Goal: Communication & Community: Answer question/provide support

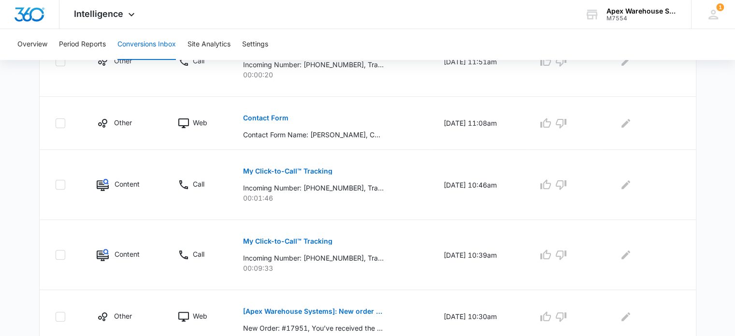
scroll to position [647, 0]
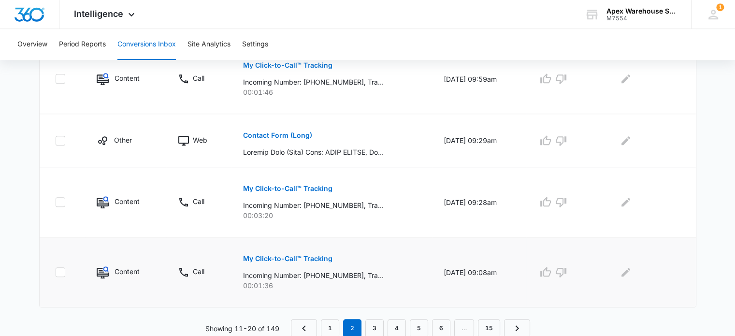
click at [305, 258] on p "My Click-to-Call™ Tracking" at bounding box center [287, 258] width 89 height 7
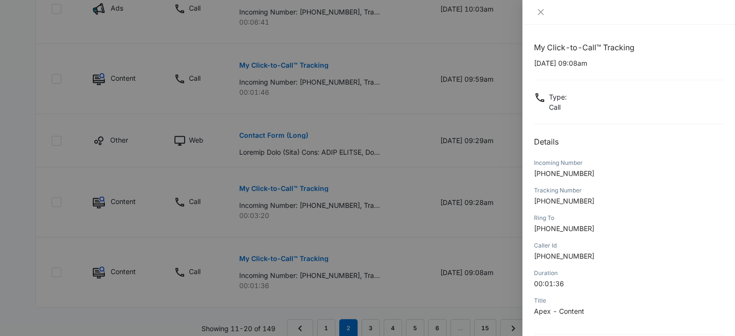
scroll to position [93, 0]
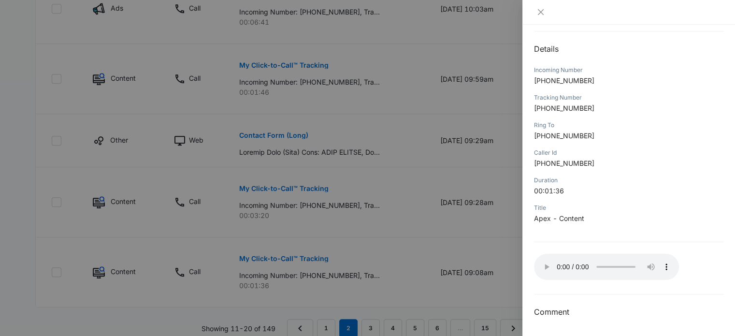
click at [513, 284] on div at bounding box center [367, 168] width 735 height 336
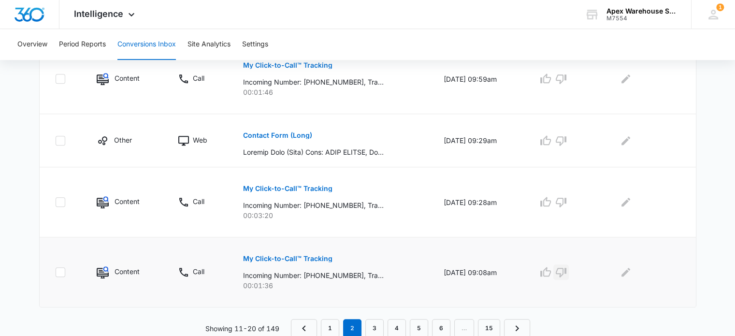
click at [563, 269] on icon "button" at bounding box center [561, 273] width 11 height 10
click at [631, 272] on icon "Edit Comments" at bounding box center [626, 272] width 12 height 12
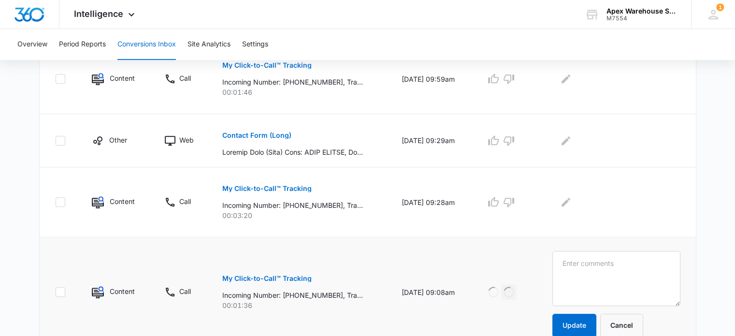
click at [631, 272] on textarea at bounding box center [616, 278] width 128 height 55
type textarea "Inquiring [PERSON_NAME]'s email"
click at [588, 325] on button "Update" at bounding box center [574, 325] width 44 height 23
click at [283, 190] on p "My Click-to-Call™ Tracking" at bounding box center [266, 188] width 89 height 7
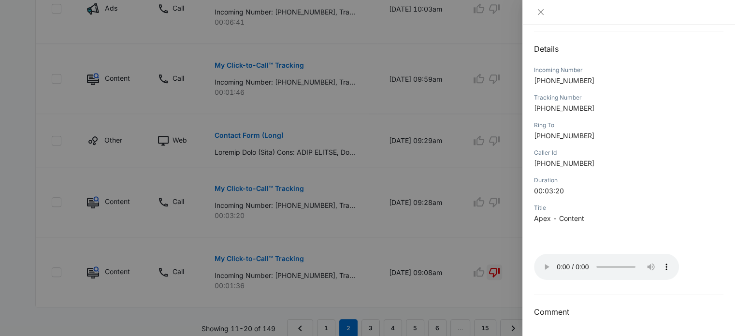
click at [429, 164] on div at bounding box center [367, 168] width 735 height 336
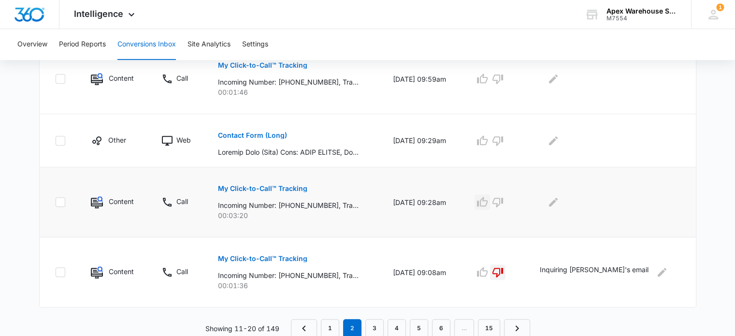
click at [488, 200] on icon "button" at bounding box center [482, 202] width 12 height 12
click at [559, 204] on icon "Edit Comments" at bounding box center [553, 202] width 12 height 12
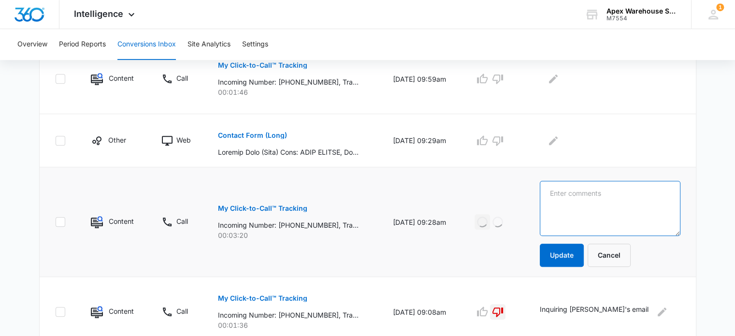
click at [586, 204] on textarea at bounding box center [610, 208] width 141 height 55
paste textarea "Used racking inquiry in stock"
type textarea "Used racking inquiry in stock"
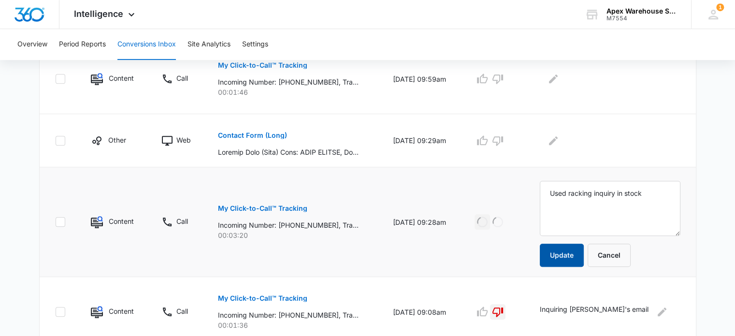
click at [584, 255] on button "Update" at bounding box center [562, 254] width 44 height 23
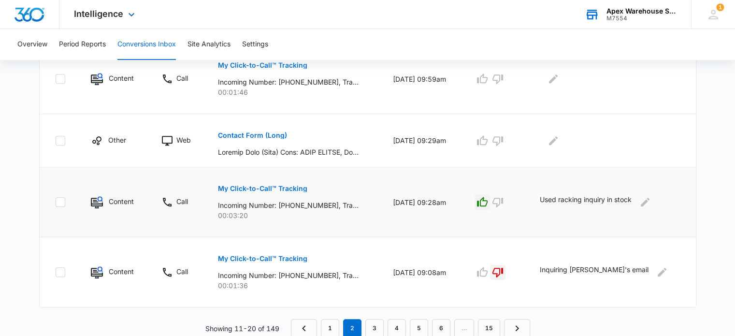
click at [621, 9] on div "Apex Warehouse Systems" at bounding box center [641, 11] width 71 height 8
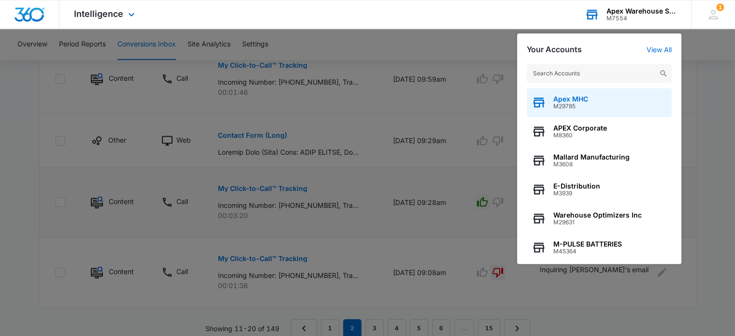
click at [591, 100] on div "Apex MHC M29785" at bounding box center [599, 102] width 145 height 29
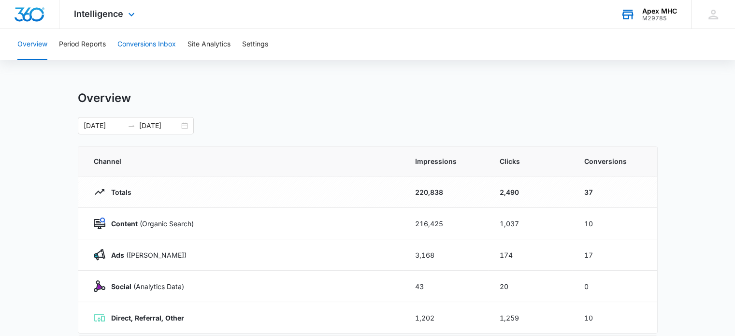
click at [138, 40] on button "Conversions Inbox" at bounding box center [146, 44] width 58 height 31
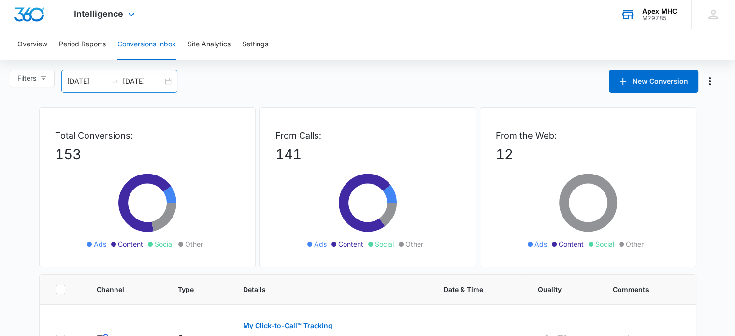
click at [173, 79] on div "[DATE] [DATE]" at bounding box center [119, 81] width 116 height 23
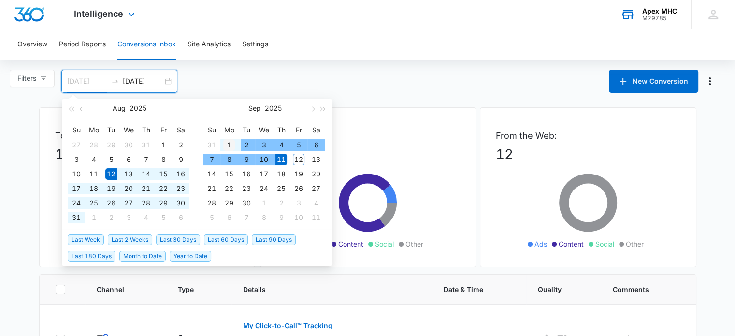
type input "[DATE]"
click at [230, 147] on div "1" at bounding box center [229, 145] width 12 height 12
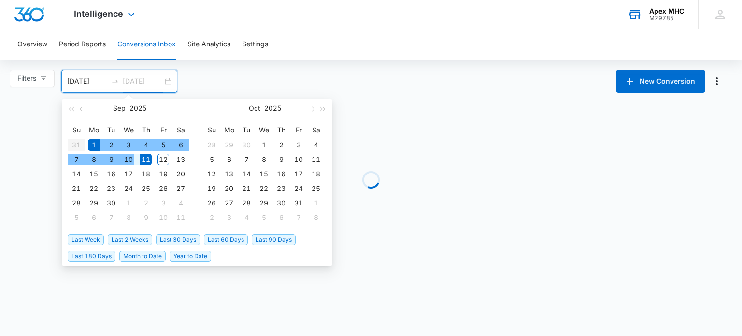
type input "[DATE]"
click at [129, 162] on div "10" at bounding box center [129, 160] width 12 height 12
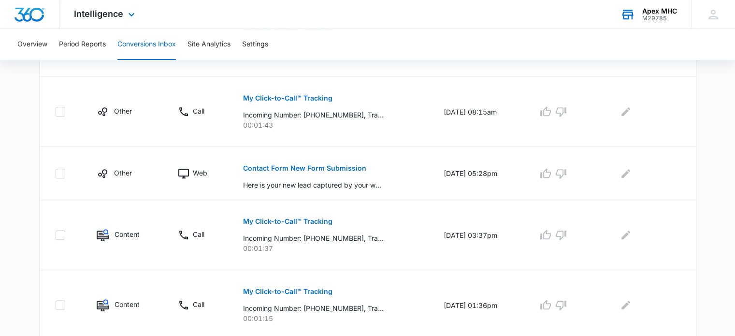
scroll to position [680, 0]
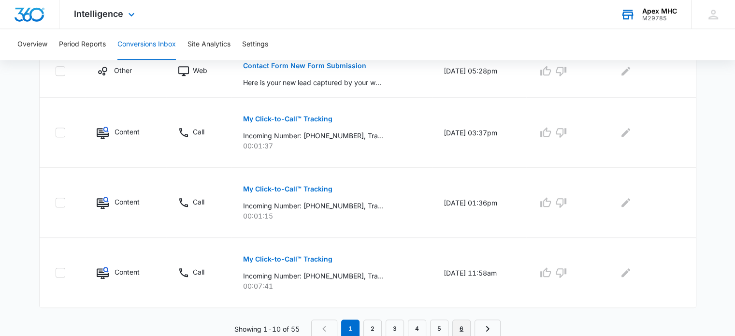
click at [465, 329] on link "6" at bounding box center [461, 328] width 18 height 18
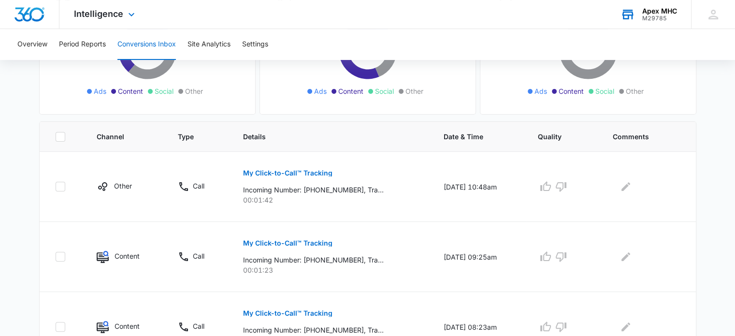
scroll to position [348, 0]
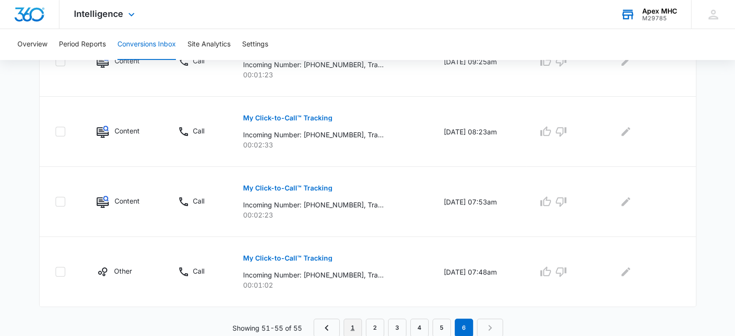
click at [352, 324] on link "1" at bounding box center [352, 327] width 18 height 18
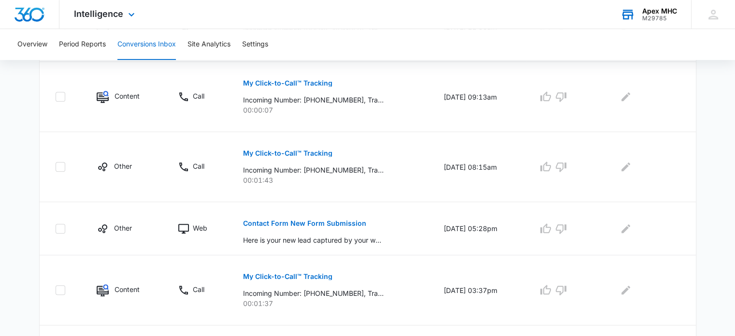
scroll to position [680, 0]
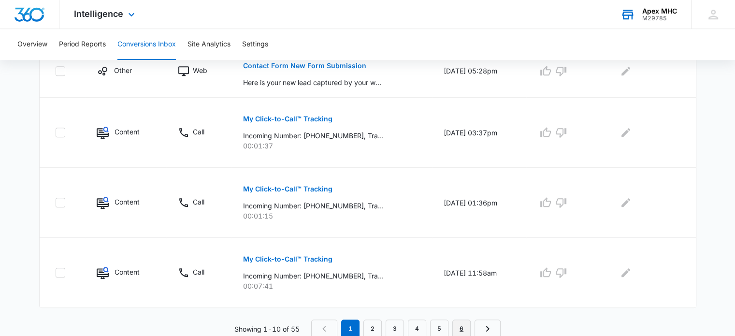
click at [461, 326] on link "6" at bounding box center [461, 328] width 18 height 18
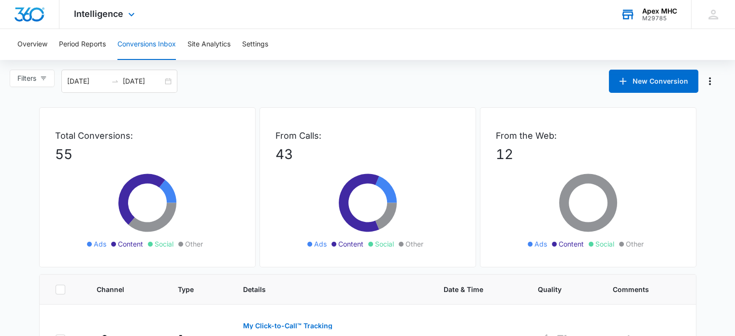
click at [655, 22] on div "Apex MHC M29785 Your Accounts View All" at bounding box center [648, 14] width 85 height 29
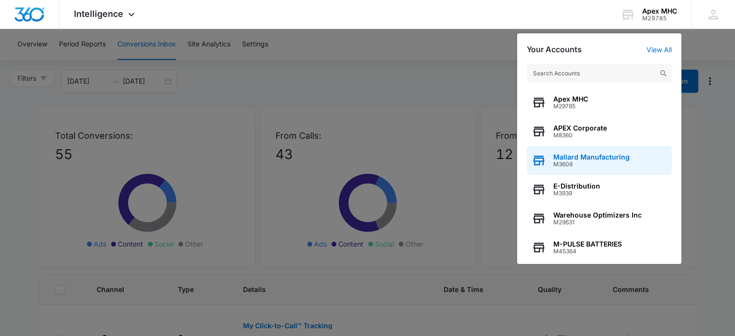
scroll to position [124, 0]
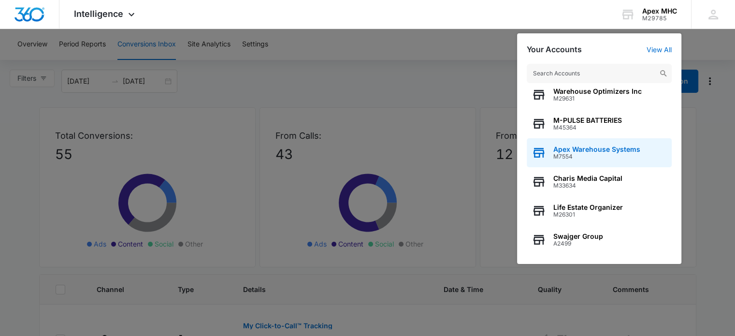
click at [615, 144] on div "Apex Warehouse Systems M7554" at bounding box center [599, 152] width 145 height 29
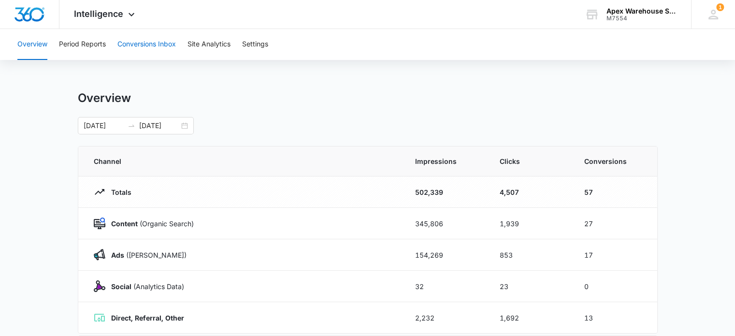
click at [151, 47] on button "Conversions Inbox" at bounding box center [146, 44] width 58 height 31
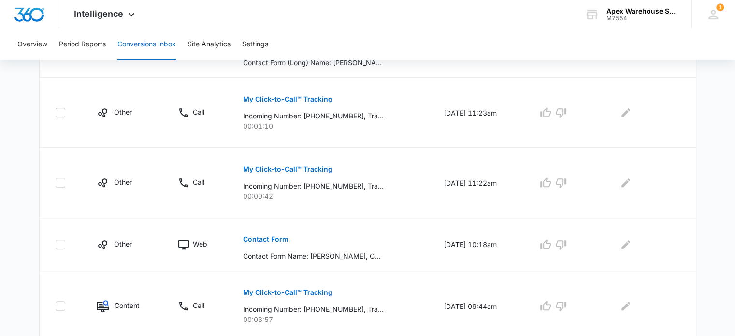
scroll to position [647, 0]
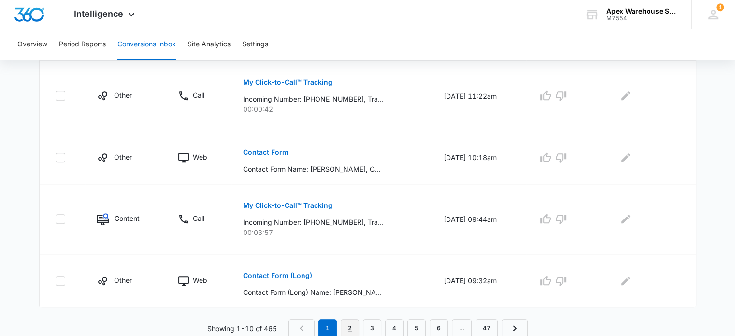
click at [357, 328] on link "2" at bounding box center [350, 328] width 18 height 18
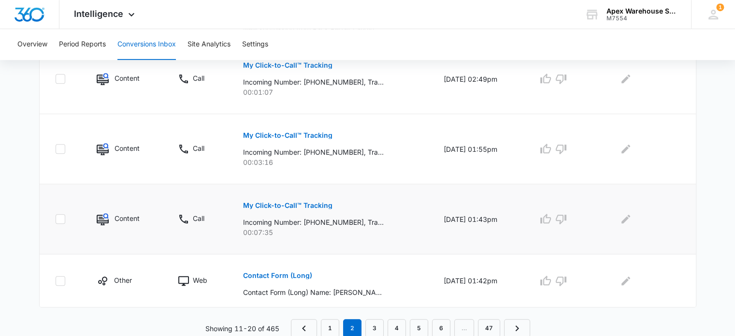
scroll to position [0, 0]
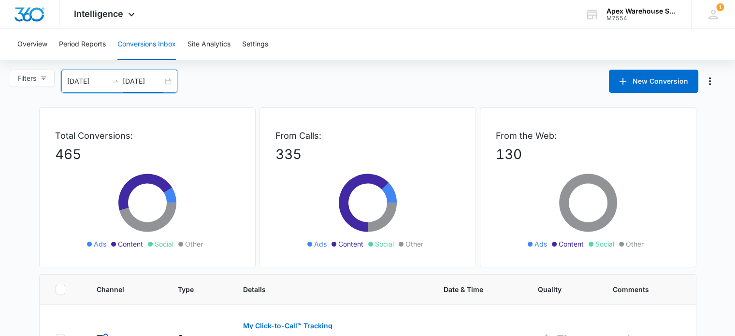
click at [162, 83] on input "[DATE]" at bounding box center [143, 81] width 40 height 11
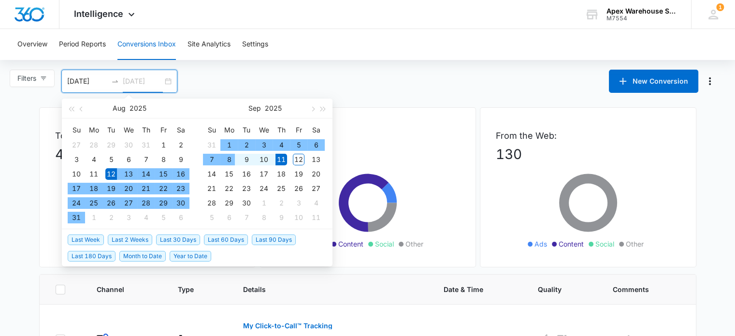
type input "[DATE]"
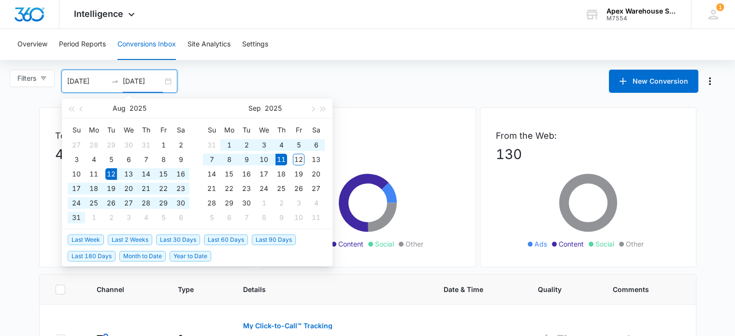
click at [89, 79] on input "[DATE]" at bounding box center [87, 81] width 40 height 11
type input "[DATE]"
click at [250, 160] on div "9" at bounding box center [247, 160] width 12 height 12
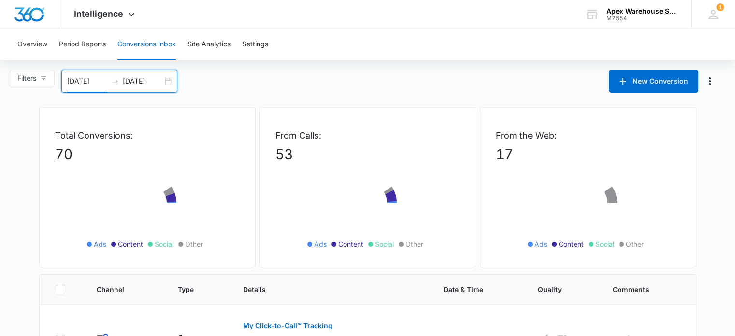
click at [144, 76] on input "[DATE]" at bounding box center [143, 81] width 40 height 11
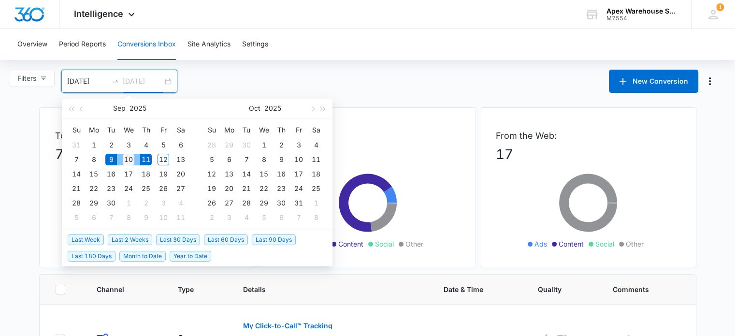
type input "[DATE]"
click at [130, 159] on div "10" at bounding box center [129, 160] width 12 height 12
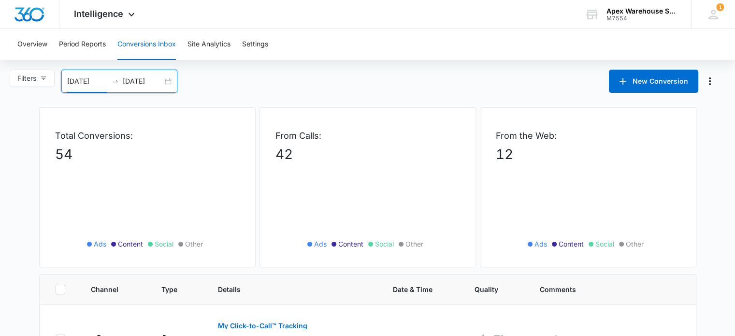
click at [262, 75] on div "Filters [DATE] [DATE] New Conversion [DATE] Su Mo Tu We Th Fr Sa 31 1 2 3 4 5 6…" at bounding box center [367, 81] width 735 height 23
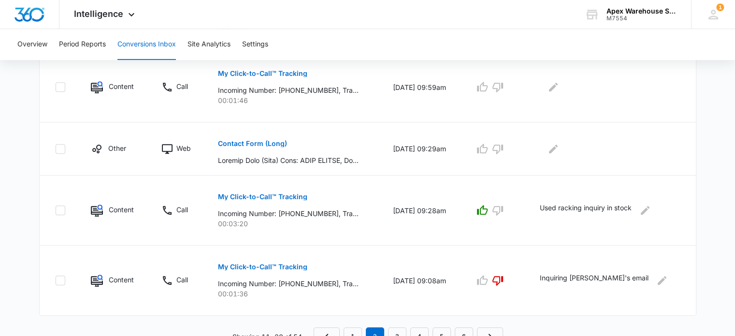
scroll to position [647, 0]
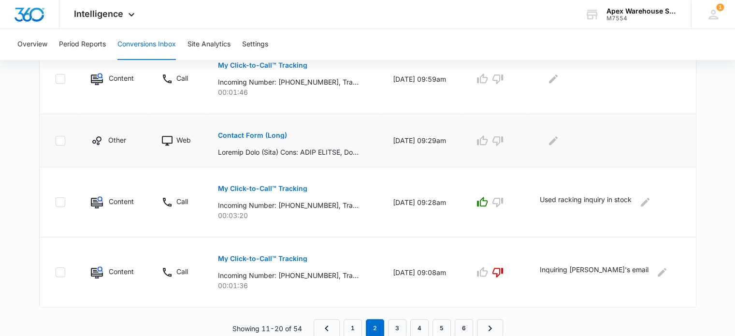
click at [248, 135] on p "Contact Form (Long)" at bounding box center [252, 135] width 69 height 7
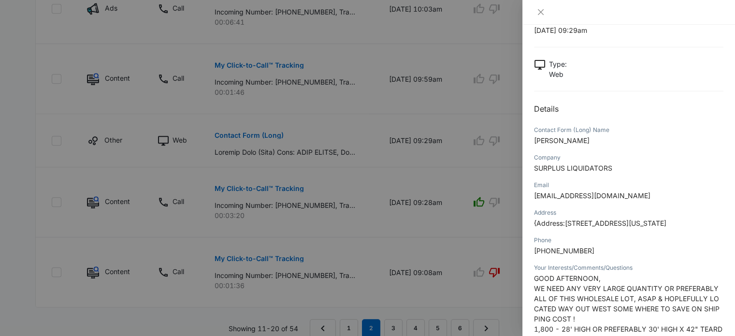
scroll to position [35, 0]
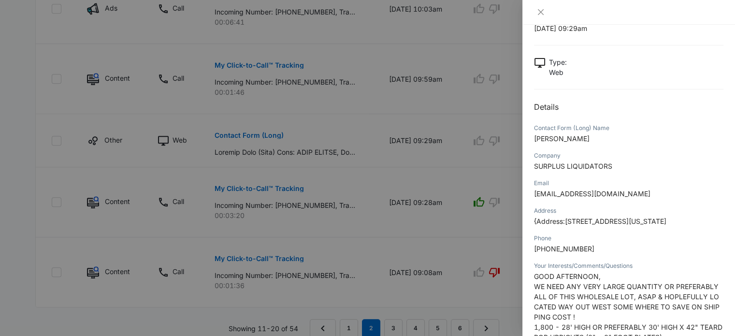
click at [568, 140] on span "[PERSON_NAME]" at bounding box center [562, 138] width 56 height 8
click at [690, 147] on div "Contact Form (Long) Name [PERSON_NAME]" at bounding box center [628, 137] width 189 height 28
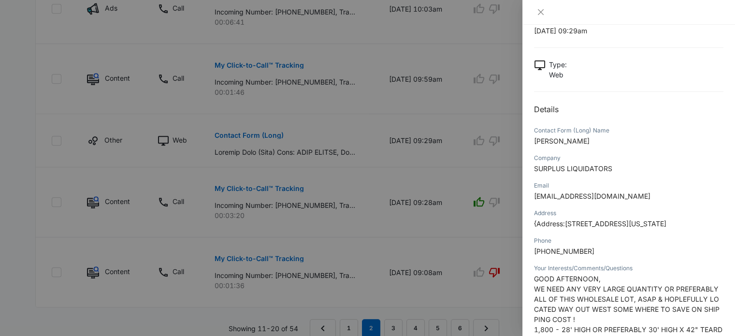
scroll to position [0, 0]
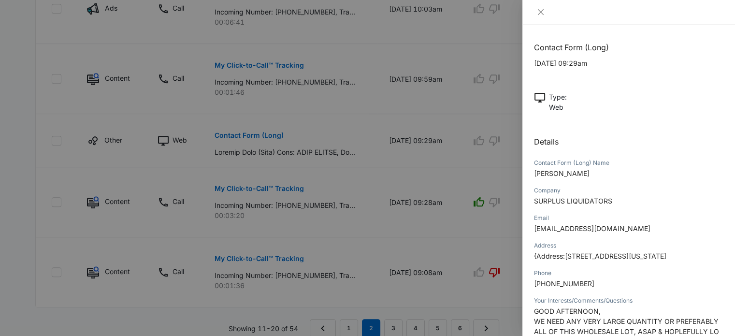
drag, startPoint x: 696, startPoint y: 271, endPoint x: 533, endPoint y: 159, distance: 197.7
click at [533, 159] on div "Contact Form (Long) [DATE] 09:29am Type : Web Details Contact Form (Long) Name …" at bounding box center [628, 180] width 213 height 311
copy div "Loremip Dolo (Sita) Cons ADIP ELITSE Doeiusm TEMPORI UTLABOREETD Magna aliquaen…"
click at [377, 152] on div at bounding box center [367, 168] width 735 height 336
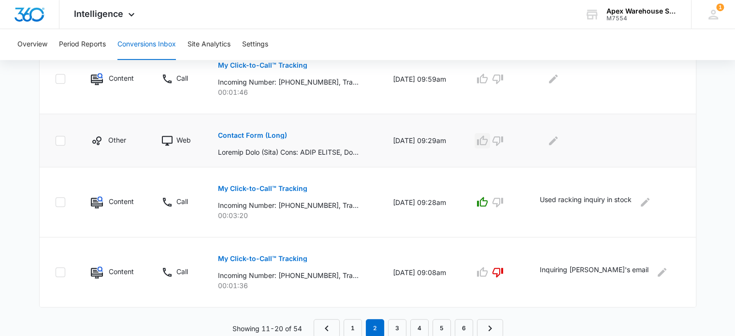
click at [490, 145] on button "button" at bounding box center [481, 140] width 15 height 15
click at [559, 143] on icon "Edit Comments" at bounding box center [553, 141] width 12 height 12
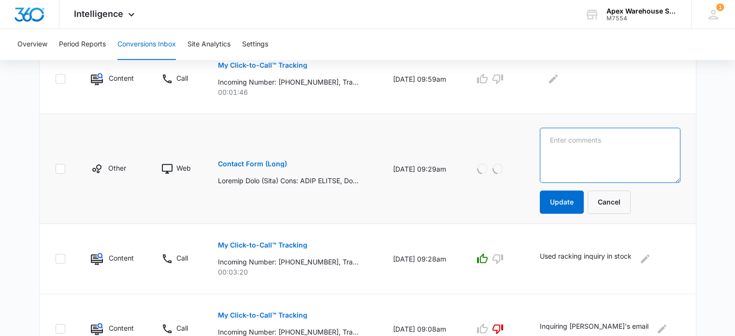
click at [571, 143] on textarea at bounding box center [610, 155] width 141 height 55
paste textarea "Large lot pallet racking (uprights, beams, decks)"
type textarea "Web AD: Large lot pallet racking (uprights, beams, decks)"
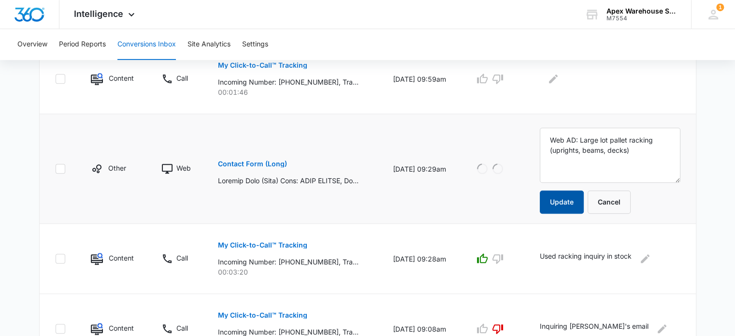
click at [572, 202] on button "Update" at bounding box center [562, 201] width 44 height 23
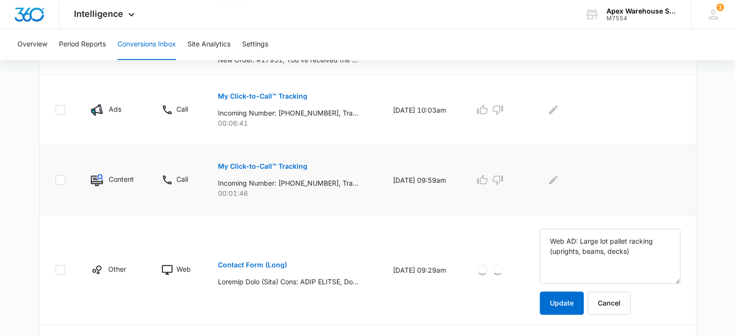
click at [289, 163] on p "My Click-to-Call™ Tracking" at bounding box center [262, 166] width 89 height 7
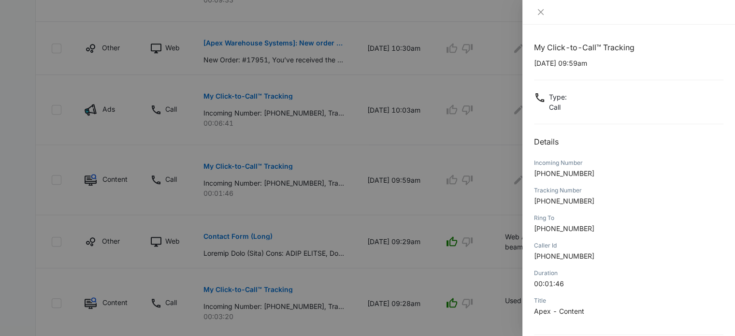
scroll to position [93, 0]
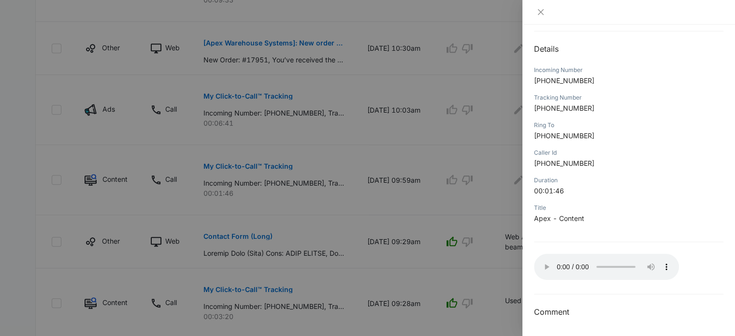
click at [487, 253] on div at bounding box center [367, 168] width 735 height 336
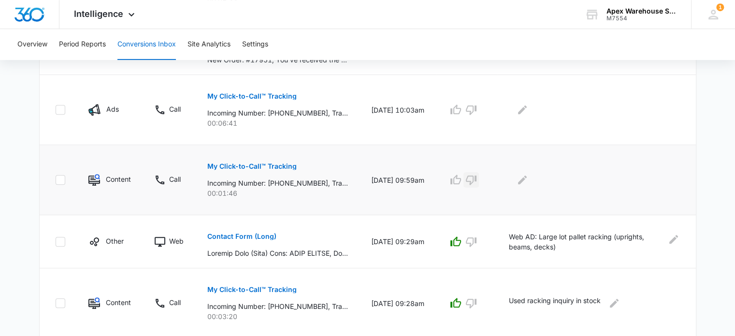
click at [477, 184] on icon "button" at bounding box center [471, 180] width 12 height 12
click at [528, 180] on icon "Edit Comments" at bounding box center [522, 180] width 12 height 12
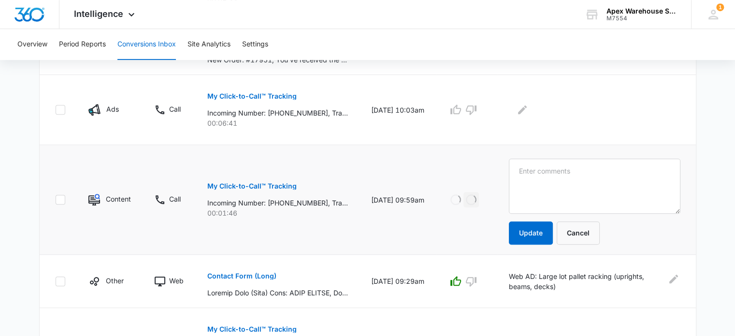
click at [536, 180] on textarea at bounding box center [595, 185] width 172 height 55
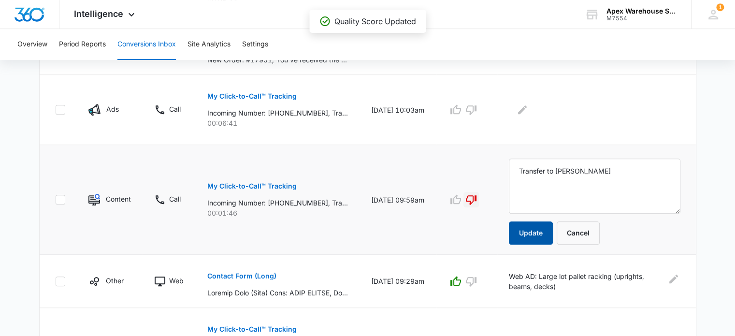
type textarea "Transfer to [PERSON_NAME]"
click at [539, 241] on button "Update" at bounding box center [531, 232] width 44 height 23
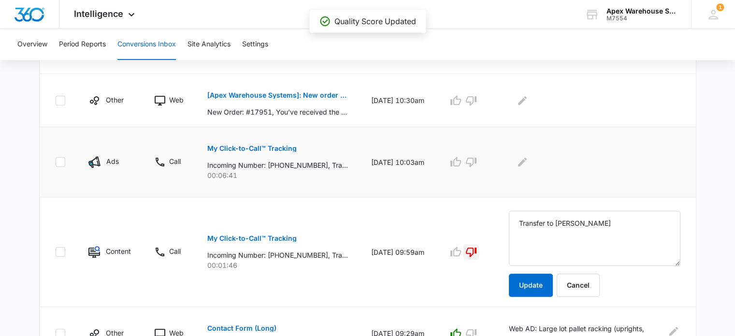
click at [272, 147] on p "My Click-to-Call™ Tracking" at bounding box center [251, 148] width 89 height 7
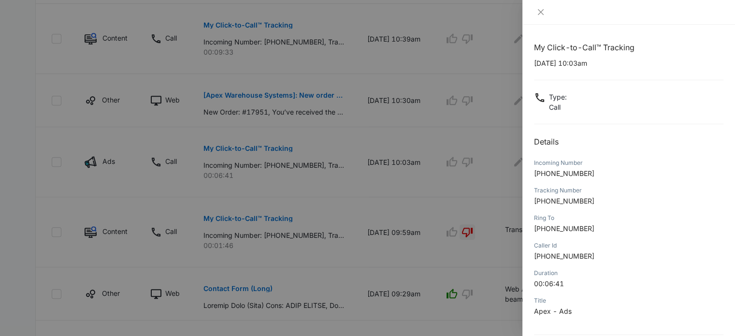
scroll to position [93, 0]
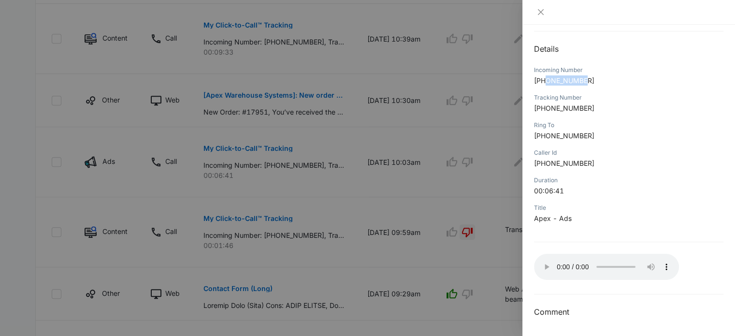
drag, startPoint x: 545, startPoint y: 78, endPoint x: 600, endPoint y: 78, distance: 54.6
click at [600, 78] on p "[PHONE_NUMBER]" at bounding box center [628, 80] width 189 height 10
copy span "049956955"
click at [494, 171] on div at bounding box center [367, 168] width 735 height 336
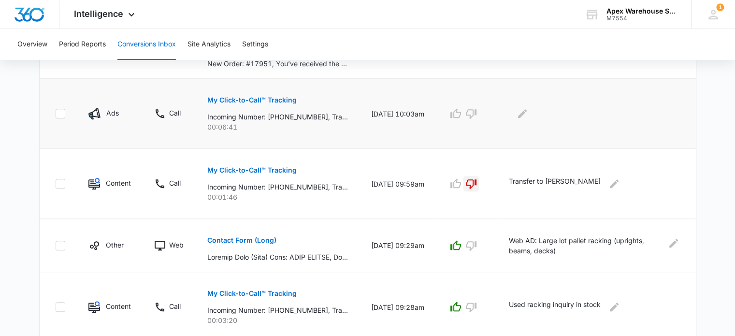
scroll to position [542, 0]
click at [461, 115] on icon "button" at bounding box center [456, 114] width 12 height 12
click at [528, 117] on icon "Edit Comments" at bounding box center [522, 114] width 12 height 12
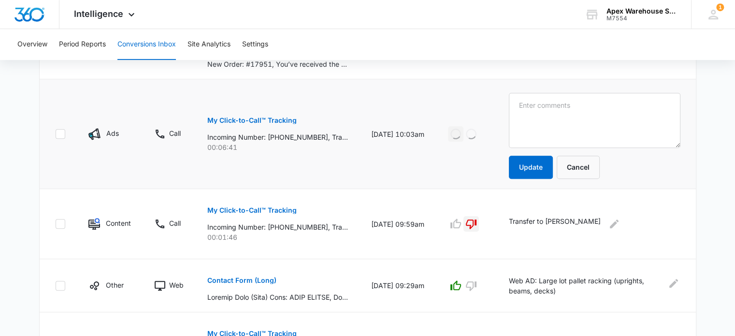
click at [531, 117] on textarea at bounding box center [595, 120] width 172 height 55
click at [540, 109] on textarea "AD: Used racking quote: beams, uprights, decking" at bounding box center [595, 120] width 172 height 55
type textarea "AD: Used racking quote: beams, uprights, decking"
click at [550, 160] on button "Update" at bounding box center [531, 167] width 44 height 23
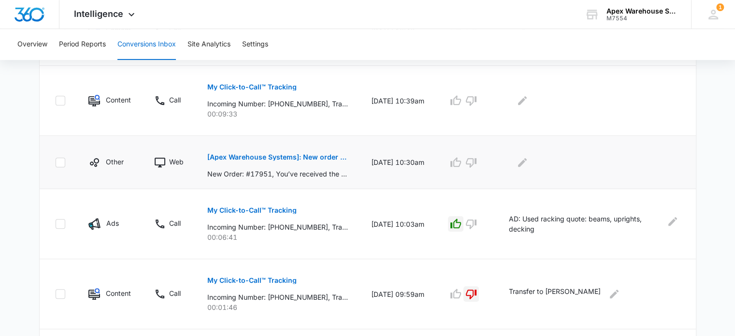
scroll to position [432, 0]
click at [323, 156] on p "[Apex Warehouse Systems]: New order #17951" at bounding box center [277, 156] width 141 height 7
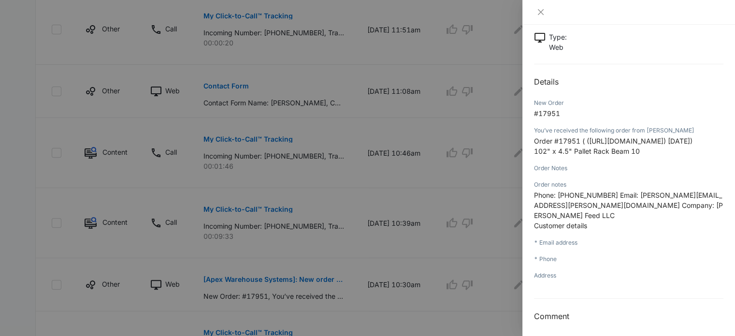
scroll to position [74, 0]
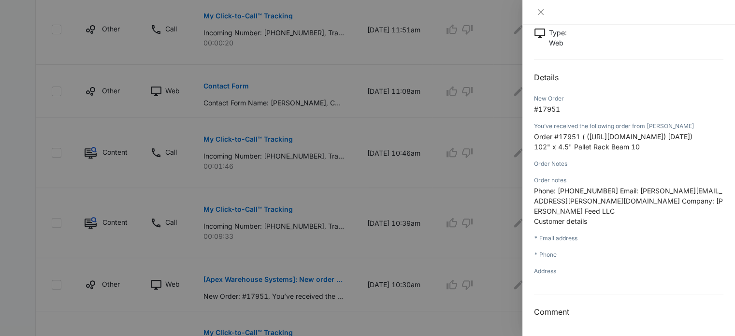
click at [437, 118] on div at bounding box center [367, 168] width 735 height 336
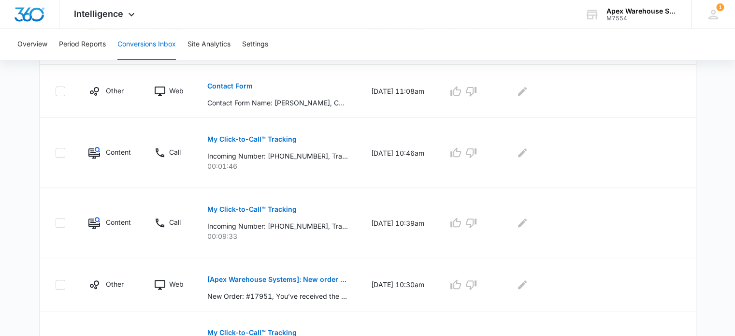
scroll to position [453, 0]
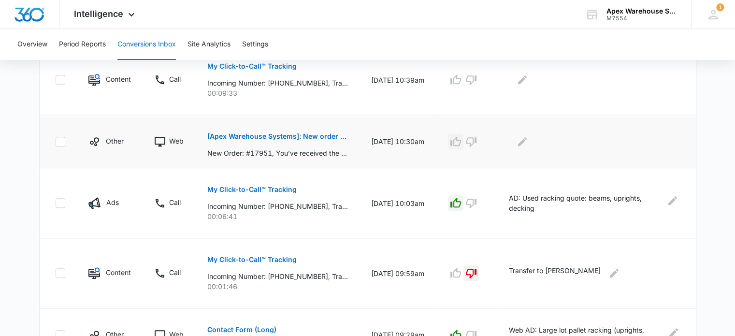
click at [461, 140] on icon "button" at bounding box center [455, 141] width 11 height 10
click at [528, 142] on icon "Edit Comments" at bounding box center [522, 142] width 12 height 12
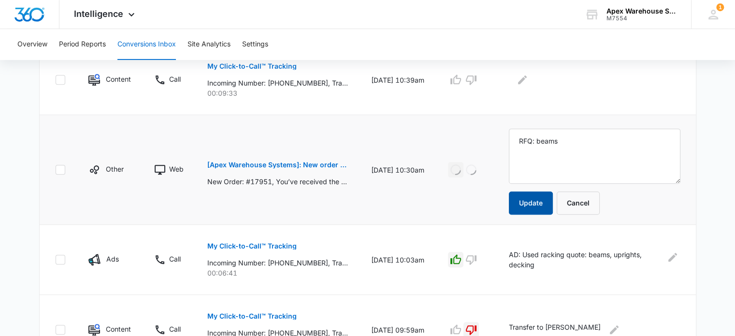
type textarea "RFQ: beams"
click at [549, 206] on button "Update" at bounding box center [531, 202] width 44 height 23
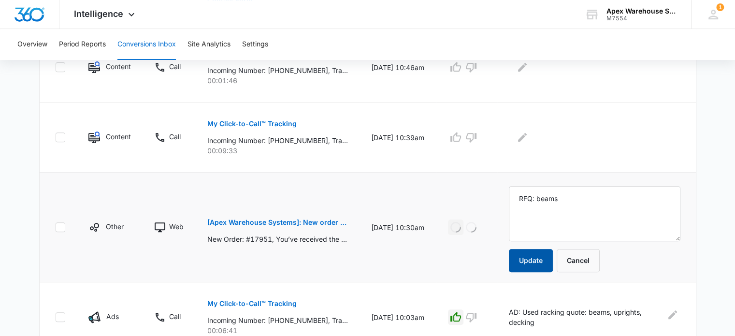
scroll to position [395, 0]
click at [274, 126] on p "My Click-to-Call™ Tracking" at bounding box center [251, 124] width 89 height 7
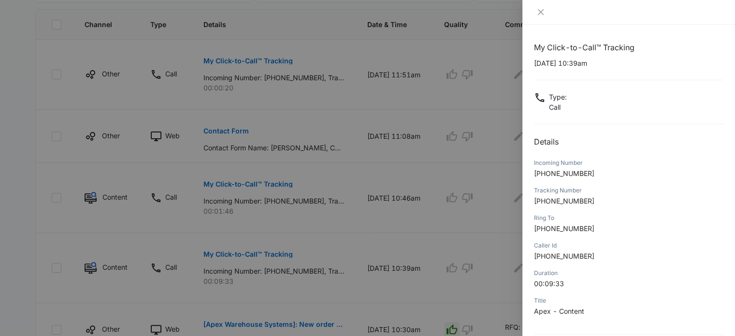
scroll to position [93, 0]
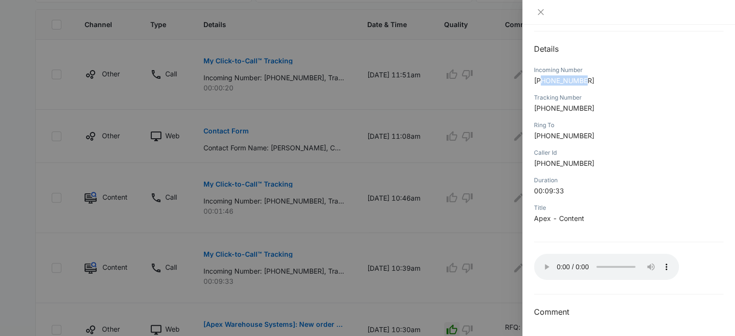
drag, startPoint x: 543, startPoint y: 79, endPoint x: 622, endPoint y: 76, distance: 79.3
click at [622, 76] on p "[PHONE_NUMBER]" at bounding box center [628, 80] width 189 height 10
copy span "5158223828"
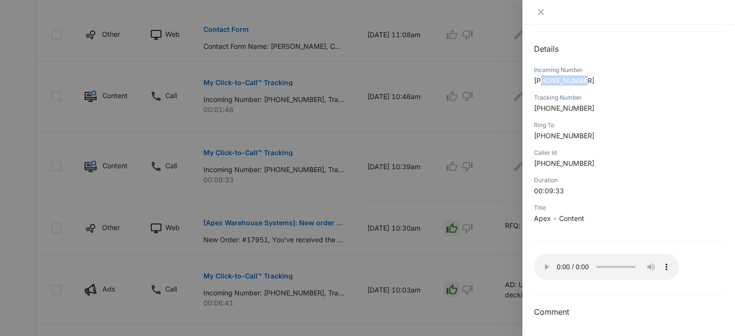
scroll to position [274, 0]
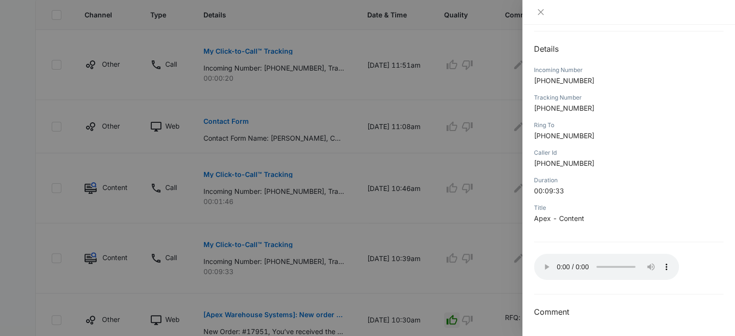
click at [427, 107] on div at bounding box center [367, 168] width 735 height 336
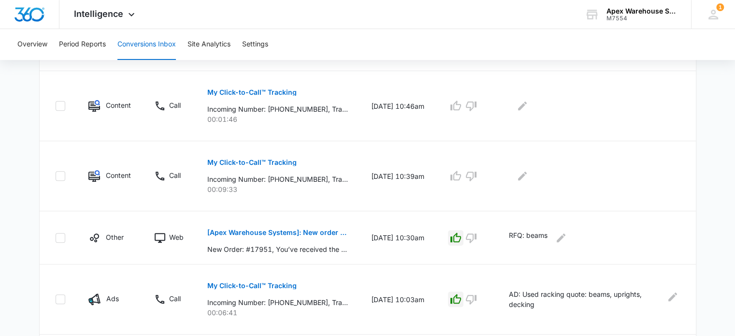
scroll to position [360, 0]
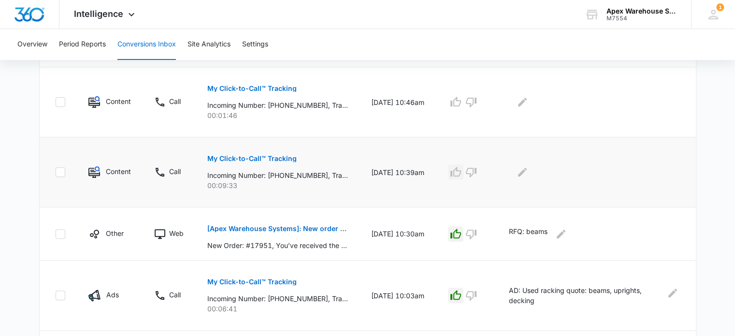
click at [461, 172] on icon "button" at bounding box center [456, 172] width 12 height 12
click at [528, 175] on icon "Edit Comments" at bounding box center [522, 172] width 12 height 12
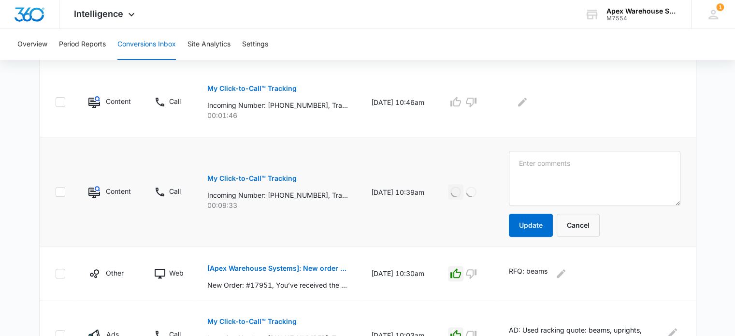
click at [534, 175] on textarea at bounding box center [595, 178] width 172 height 55
type textarea "New racking: Uprights, beams, decking"
click at [537, 226] on button "Update" at bounding box center [531, 225] width 44 height 23
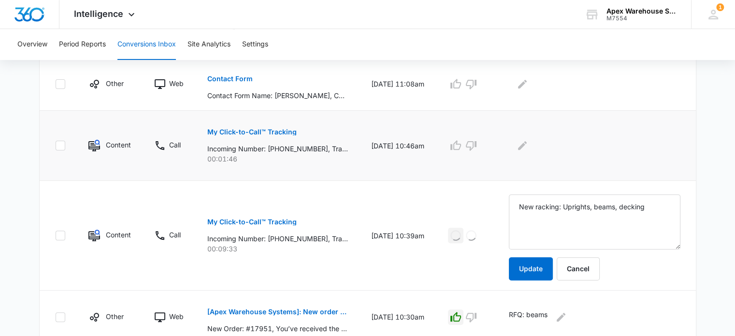
click at [277, 133] on p "My Click-to-Call™ Tracking" at bounding box center [251, 132] width 89 height 7
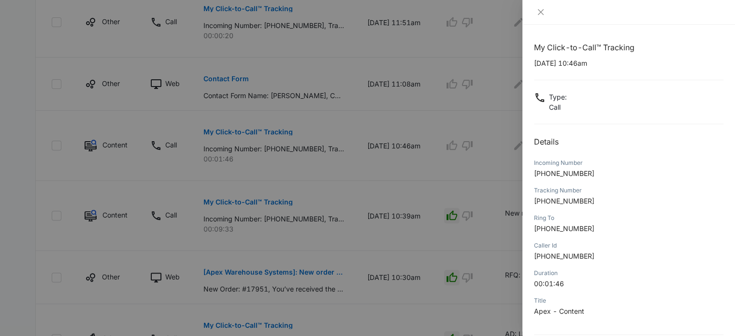
scroll to position [93, 0]
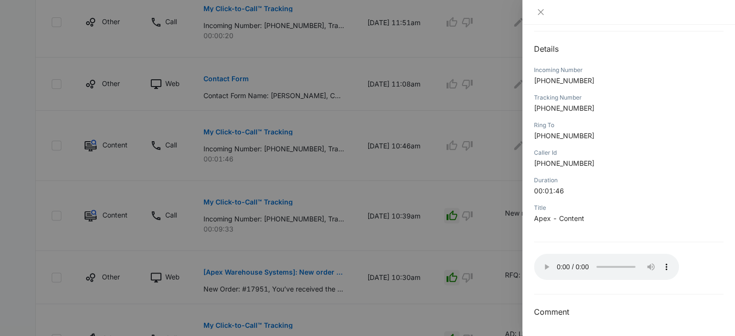
click at [402, 194] on div at bounding box center [367, 168] width 735 height 336
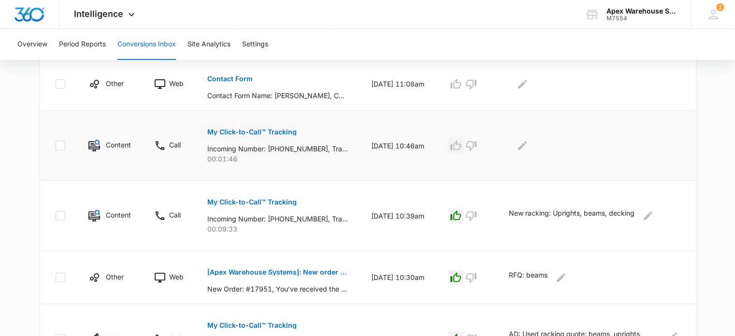
click at [461, 146] on icon "button" at bounding box center [456, 146] width 12 height 12
click at [528, 146] on icon "Edit Comments" at bounding box center [522, 146] width 12 height 12
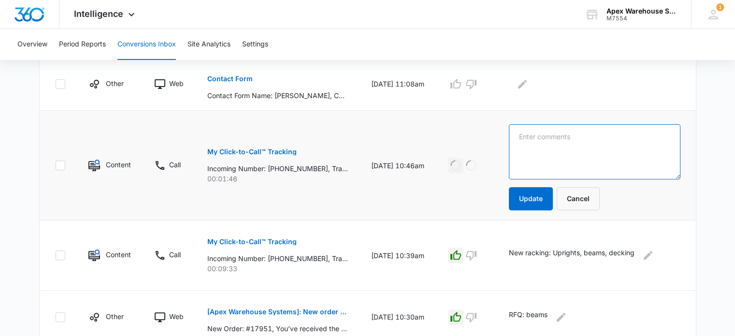
click at [537, 146] on textarea at bounding box center [595, 151] width 172 height 55
paste textarea "Voicemail message started at 50 seconds: Voicemail left: [PERSON_NAME] - lookin…"
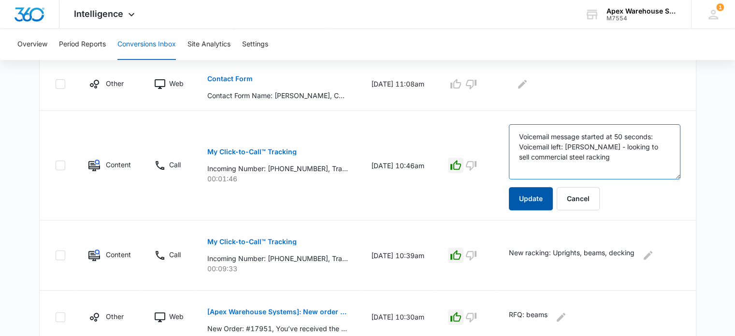
type textarea "Voicemail message started at 50 seconds: Voicemail left: [PERSON_NAME] - lookin…"
click at [533, 202] on button "Update" at bounding box center [531, 198] width 44 height 23
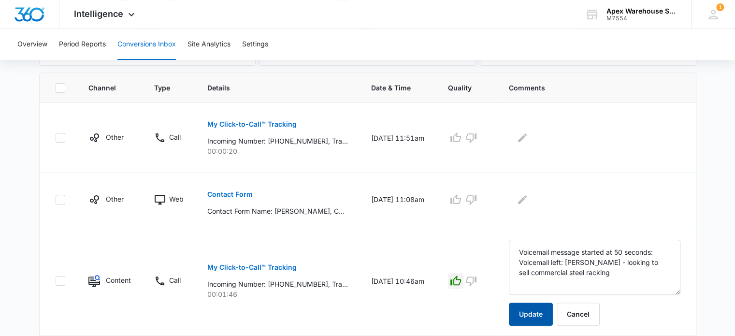
scroll to position [190, 0]
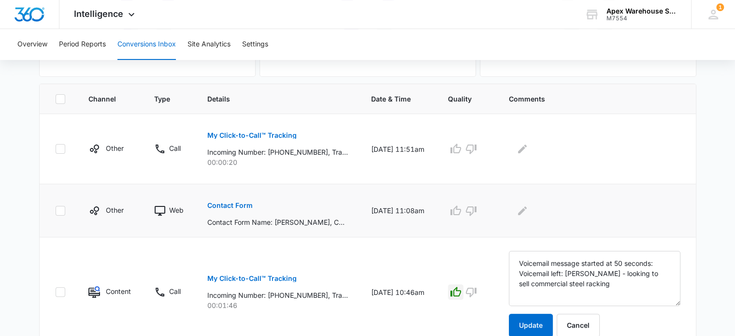
click at [238, 202] on p "Contact Form" at bounding box center [229, 205] width 45 height 7
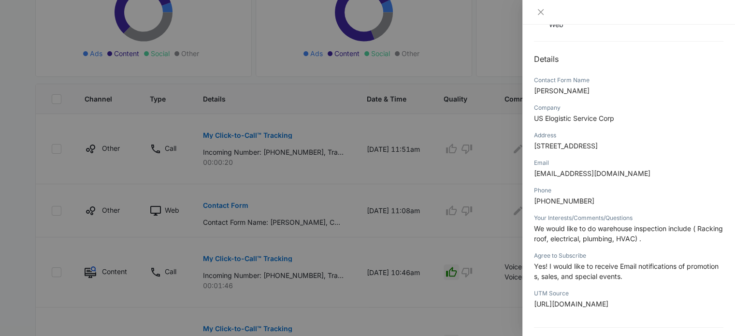
scroll to position [81, 0]
click at [570, 119] on span "US Elogistic Service Corp" at bounding box center [574, 119] width 80 height 8
copy span "US Elogistic Service Corp"
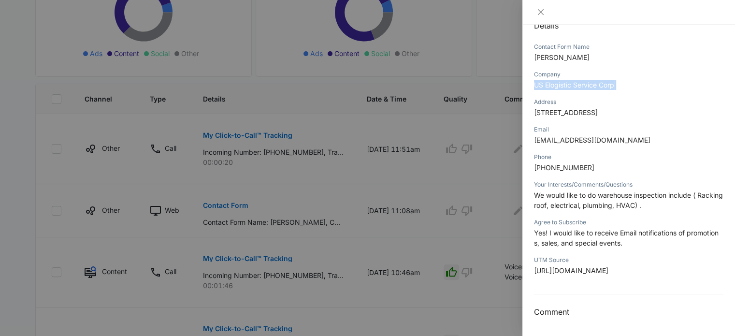
scroll to position [139, 0]
click at [482, 222] on div at bounding box center [367, 168] width 735 height 336
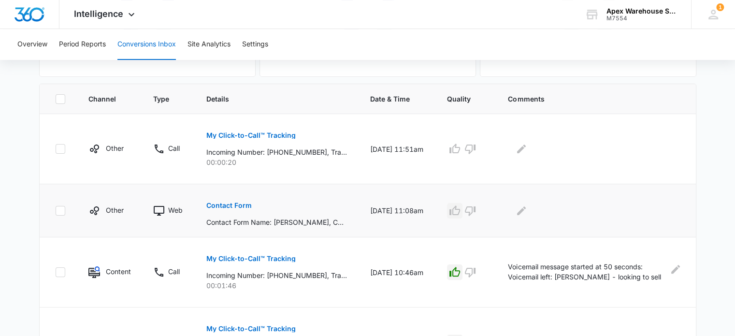
click at [460, 210] on icon "button" at bounding box center [455, 211] width 12 height 12
click at [527, 213] on icon "Edit Comments" at bounding box center [521, 211] width 12 height 12
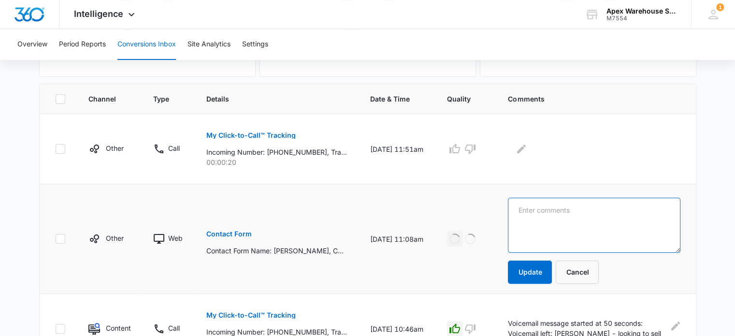
click at [532, 213] on textarea at bounding box center [594, 225] width 172 height 55
paste textarea "Warehouse inspection"
type textarea "Web AD: Warehouse inspection"
click at [534, 268] on button "Update" at bounding box center [530, 271] width 44 height 23
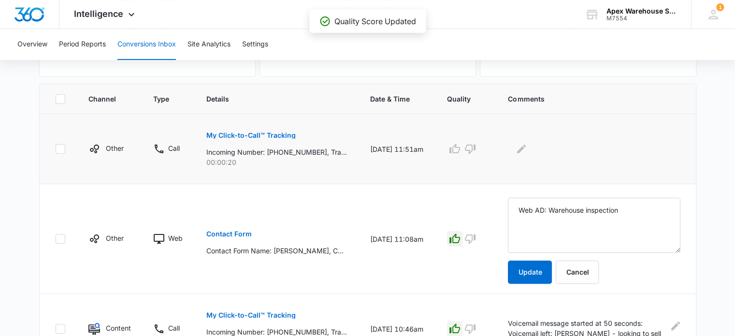
click at [276, 138] on p "My Click-to-Call™ Tracking" at bounding box center [250, 135] width 89 height 7
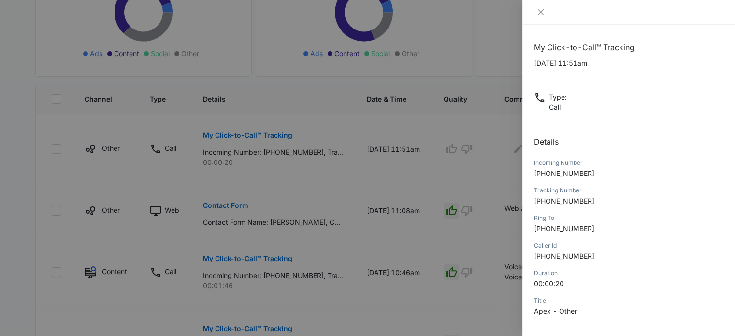
scroll to position [93, 0]
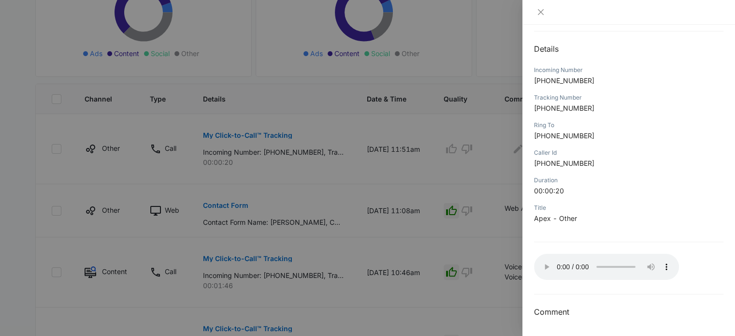
click at [495, 224] on div at bounding box center [367, 168] width 735 height 336
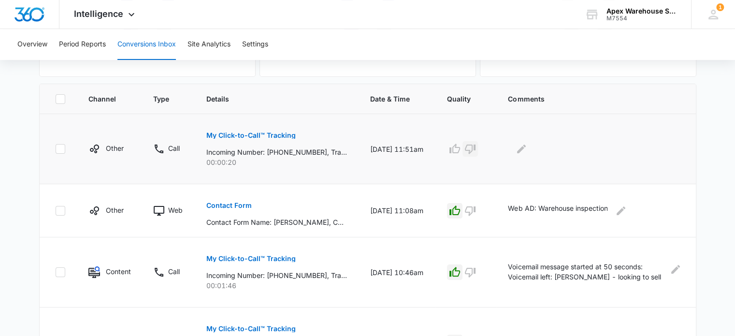
click at [475, 147] on icon "button" at bounding box center [470, 149] width 11 height 10
click at [527, 150] on icon "Edit Comments" at bounding box center [521, 149] width 12 height 12
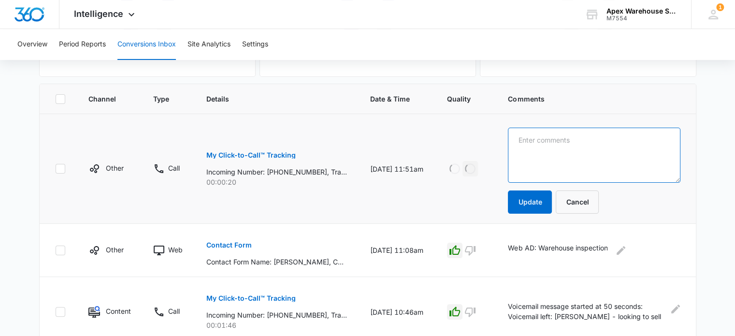
click at [527, 150] on textarea at bounding box center [594, 155] width 172 height 55
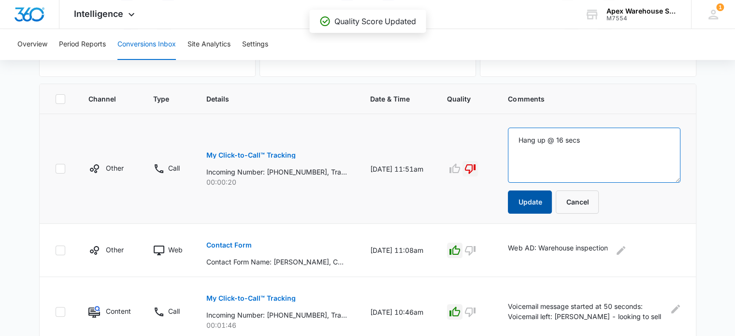
type textarea "Hang up @ 16 secs"
click at [539, 196] on button "Update" at bounding box center [530, 201] width 44 height 23
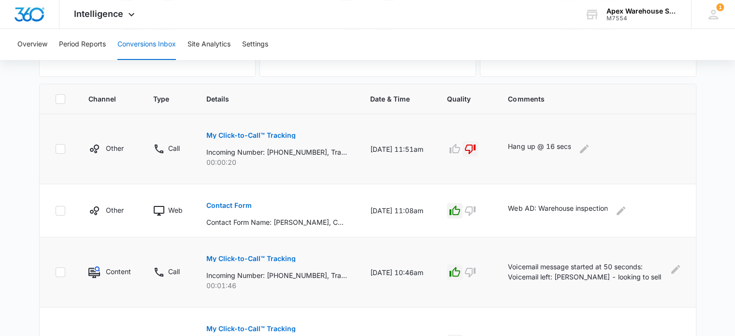
scroll to position [647, 0]
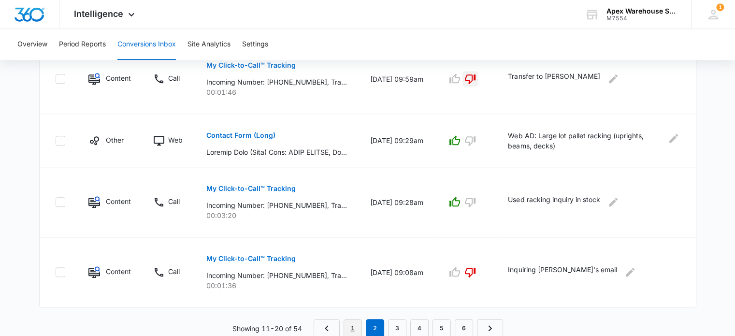
click at [356, 320] on link "1" at bounding box center [352, 328] width 18 height 18
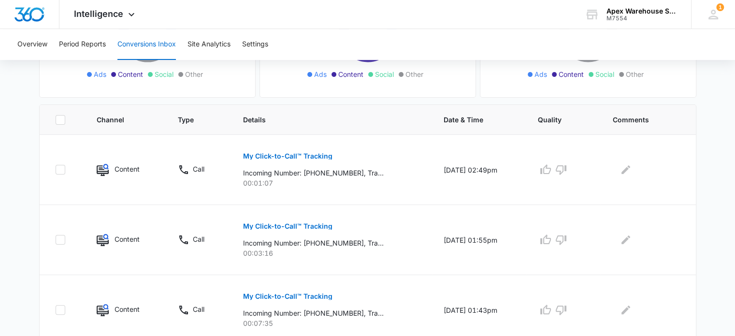
scroll to position [680, 0]
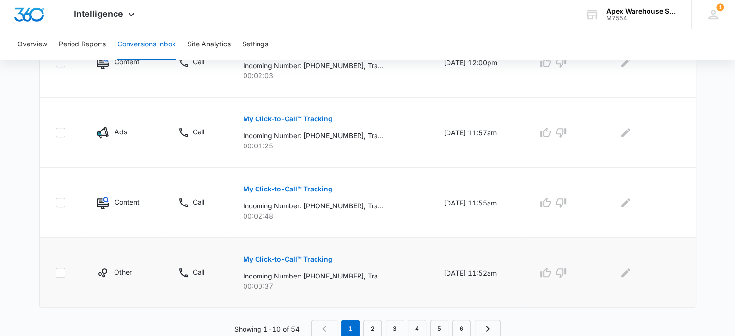
click at [297, 260] on p "My Click-to-Call™ Tracking" at bounding box center [287, 259] width 89 height 7
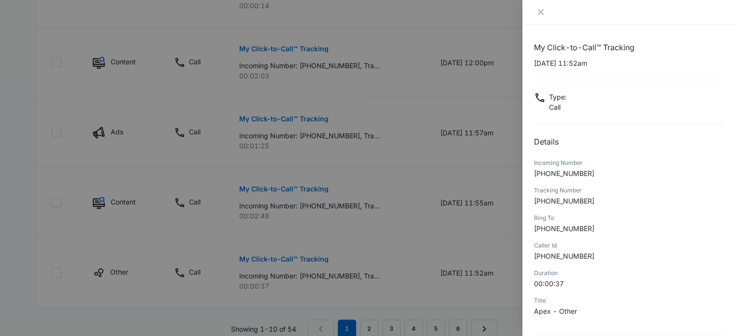
scroll to position [93, 0]
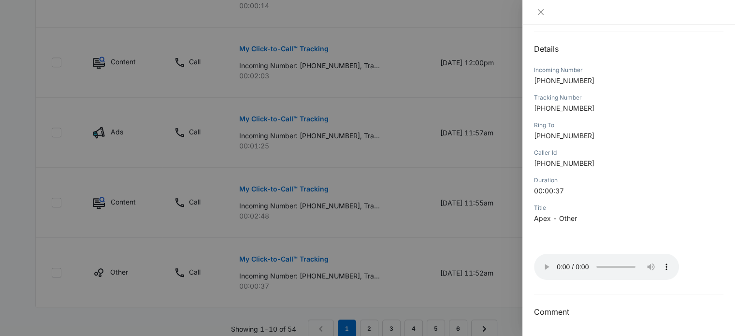
click at [443, 206] on div at bounding box center [367, 168] width 735 height 336
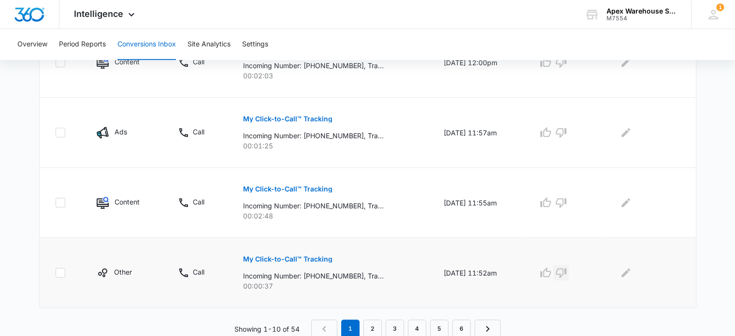
click at [566, 270] on icon "button" at bounding box center [561, 273] width 11 height 10
click at [628, 272] on icon "Edit Comments" at bounding box center [625, 272] width 9 height 9
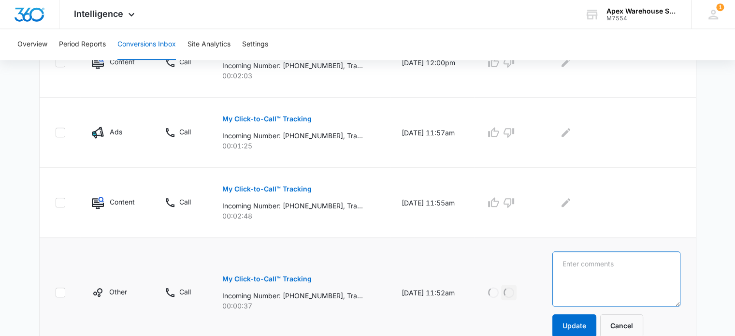
click at [628, 272] on textarea at bounding box center [616, 278] width 128 height 55
paste textarea "Voicemail message started at 27 seconds: No VM Left"
type textarea "Voicemail message started at 27 seconds: No VM Left"
click at [593, 322] on button "Update" at bounding box center [574, 325] width 44 height 23
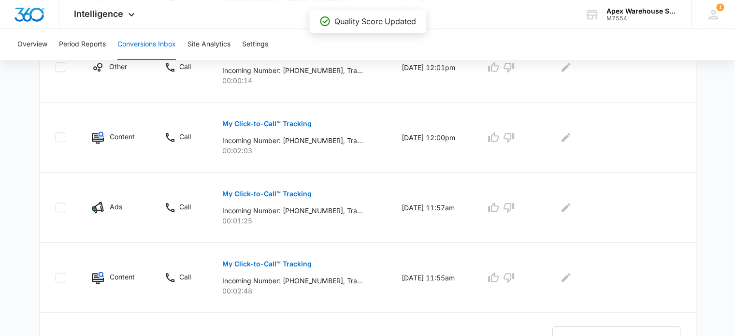
scroll to position [606, 0]
click at [278, 191] on p "My Click-to-Call™ Tracking" at bounding box center [266, 192] width 89 height 7
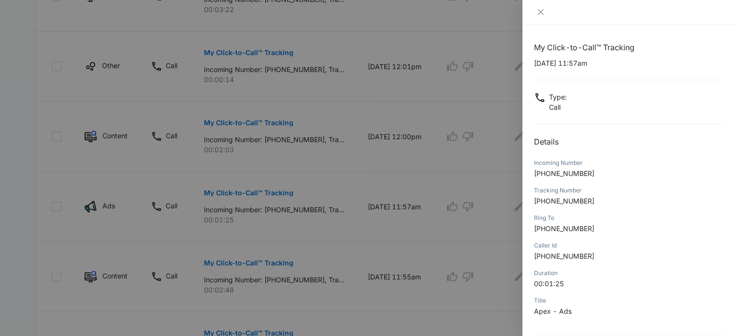
scroll to position [93, 0]
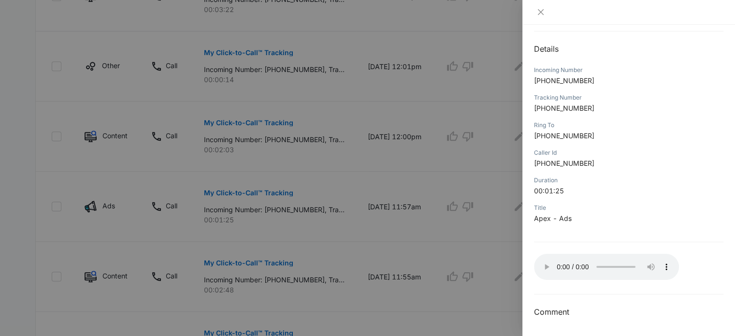
click at [504, 260] on div at bounding box center [367, 168] width 735 height 336
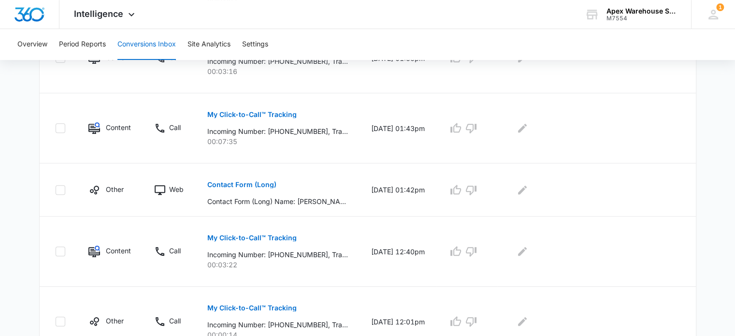
scroll to position [311, 0]
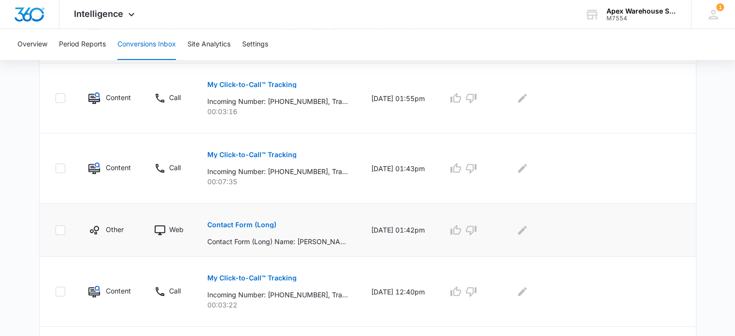
click at [257, 227] on p "Contact Form (Long)" at bounding box center [241, 224] width 69 height 7
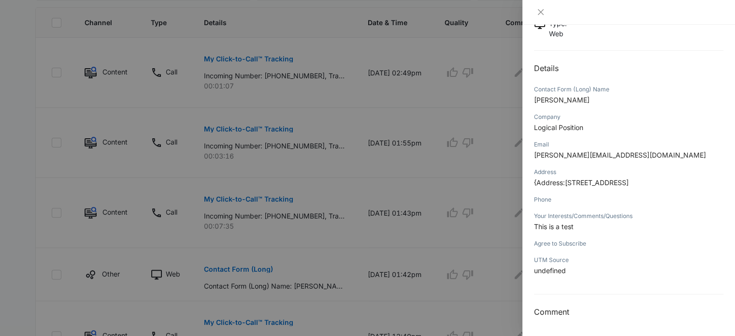
scroll to position [49, 0]
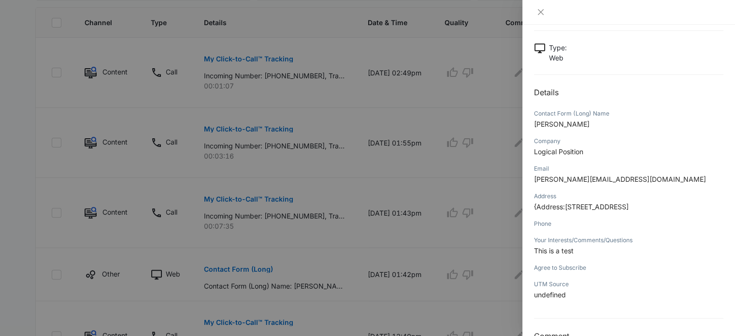
click at [516, 226] on div at bounding box center [367, 168] width 735 height 336
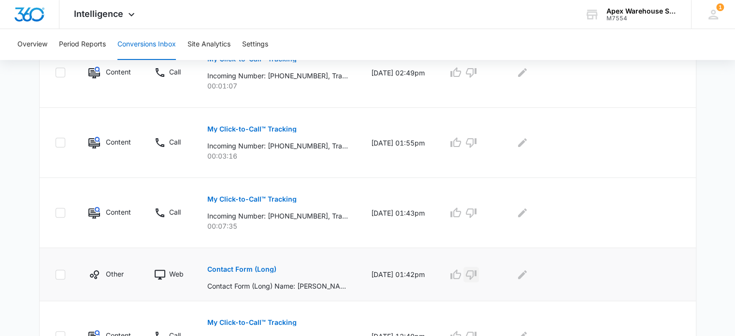
click at [476, 271] on icon "button" at bounding box center [471, 275] width 11 height 10
click at [527, 274] on icon "Edit Comments" at bounding box center [522, 274] width 9 height 9
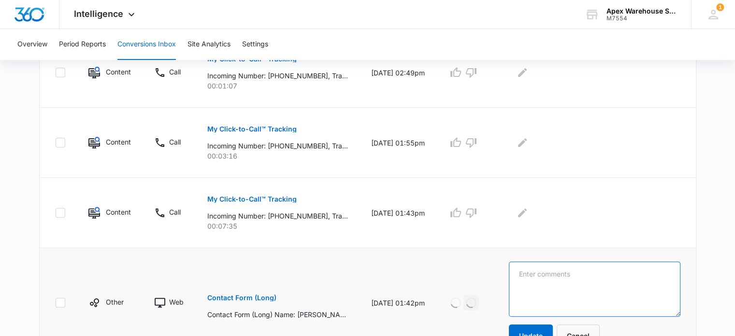
click at [535, 274] on textarea at bounding box center [594, 288] width 171 height 55
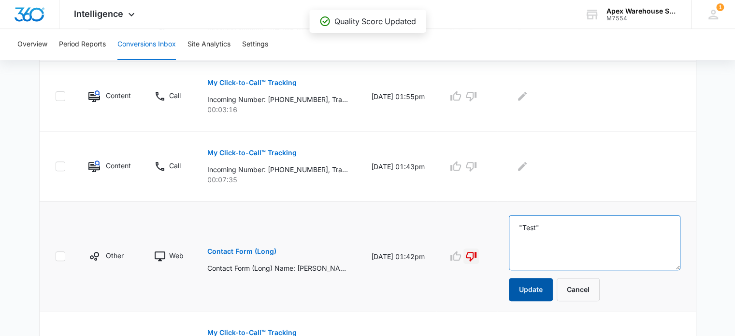
type textarea ""Test""
click at [537, 295] on button "Update" at bounding box center [531, 289] width 44 height 23
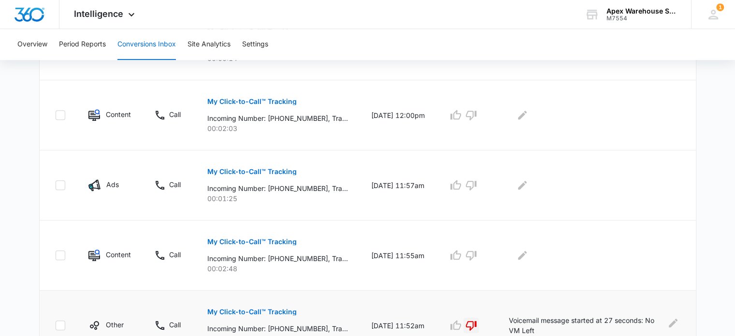
scroll to position [628, 0]
click at [277, 242] on p "My Click-to-Call™ Tracking" at bounding box center [251, 241] width 89 height 7
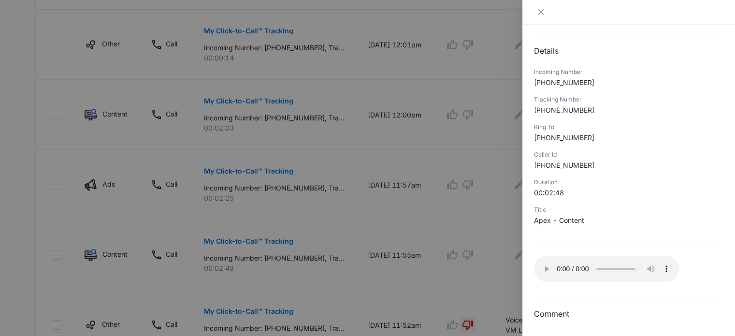
scroll to position [93, 0]
click at [672, 26] on div "My Click-to-Call™ Tracking [DATE] 11:55am Type : Call Details Incoming Number […" at bounding box center [628, 133] width 189 height 369
click at [518, 172] on div at bounding box center [367, 168] width 735 height 336
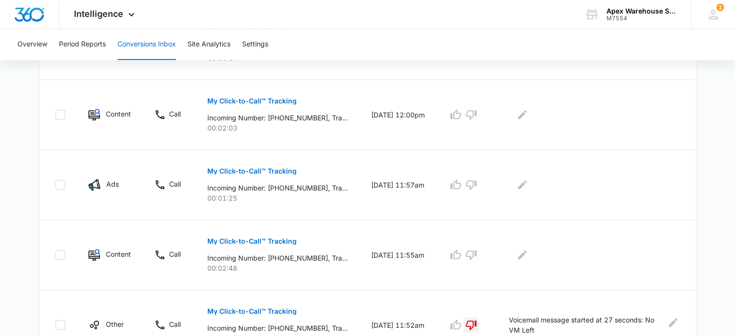
scroll to position [680, 0]
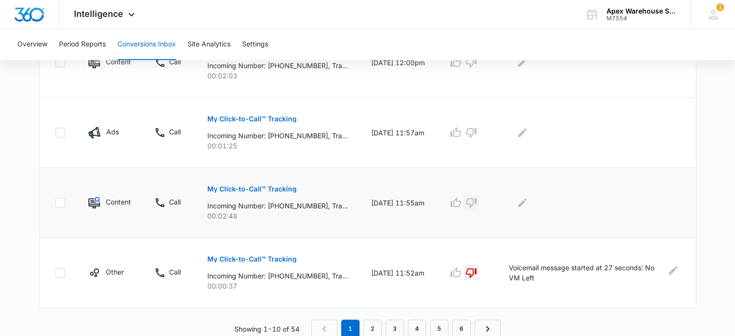
click at [476, 200] on icon "button" at bounding box center [471, 203] width 11 height 10
click at [527, 200] on icon "Edit Comments" at bounding box center [522, 202] width 9 height 9
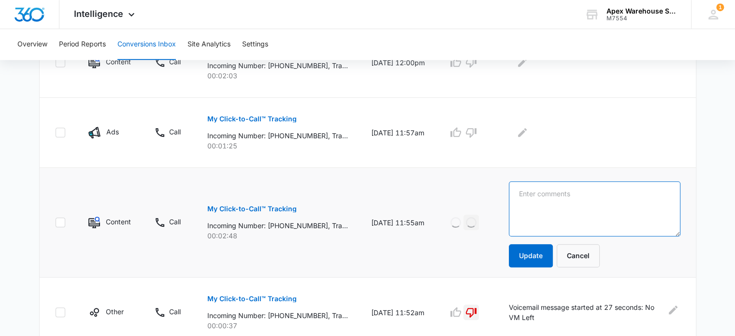
click at [537, 200] on textarea at bounding box center [594, 208] width 171 height 55
paste textarea "Voicemail message started at 27 seconds: No VM Left"
type textarea "Voicemail message started at 27 seconds: No VM Left"
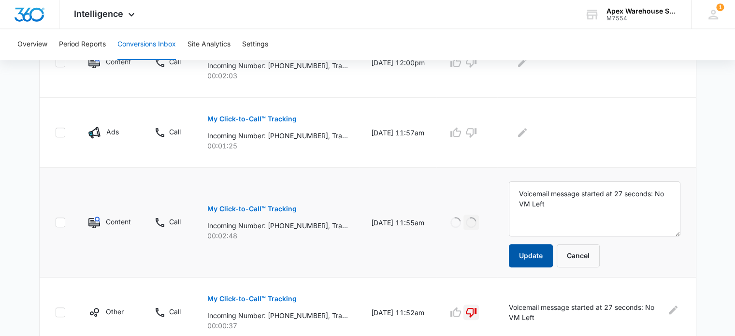
click at [540, 256] on button "Update" at bounding box center [531, 255] width 44 height 23
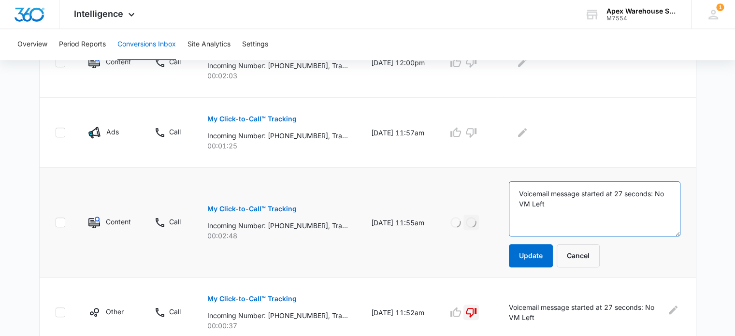
click at [578, 221] on textarea "Voicemail message started at 27 seconds: No VM Left" at bounding box center [594, 208] width 171 height 55
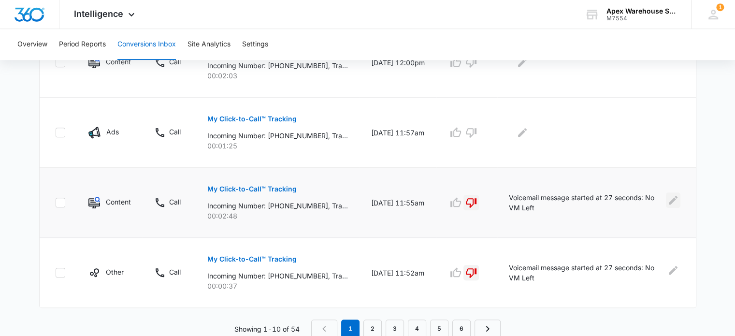
click at [671, 203] on icon "Edit Comments" at bounding box center [673, 200] width 12 height 12
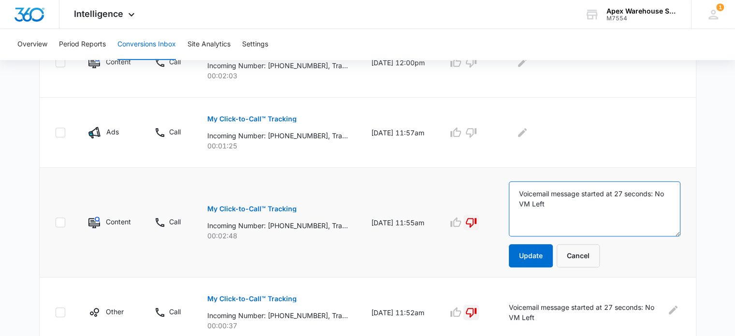
click at [637, 202] on textarea "Voicemail message started at 27 seconds: No VM Left" at bounding box center [594, 208] width 171 height 55
paste textarea "1 min 20"
type textarea "Voicemail message started at 1 min 20 seconds: No VM Left"
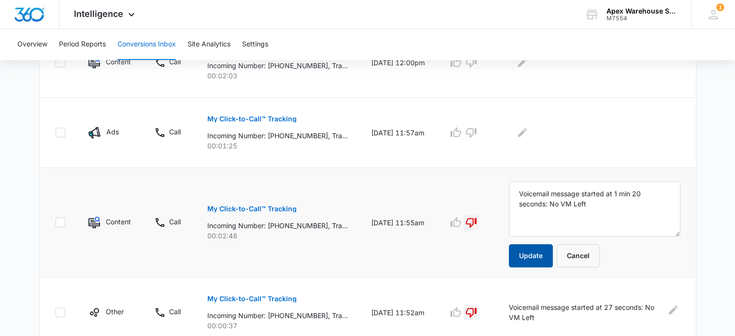
click at [544, 254] on button "Update" at bounding box center [531, 255] width 44 height 23
click at [280, 119] on p "My Click-to-Call™ Tracking" at bounding box center [251, 118] width 89 height 7
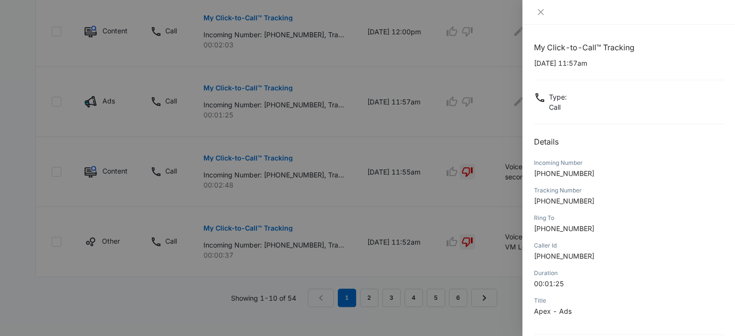
scroll to position [93, 0]
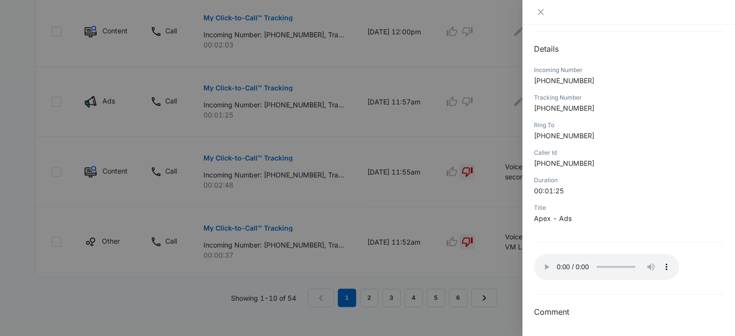
click at [518, 239] on div at bounding box center [367, 168] width 735 height 336
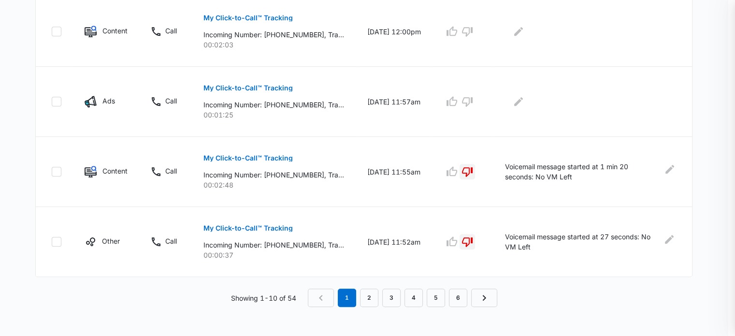
scroll to position [680, 0]
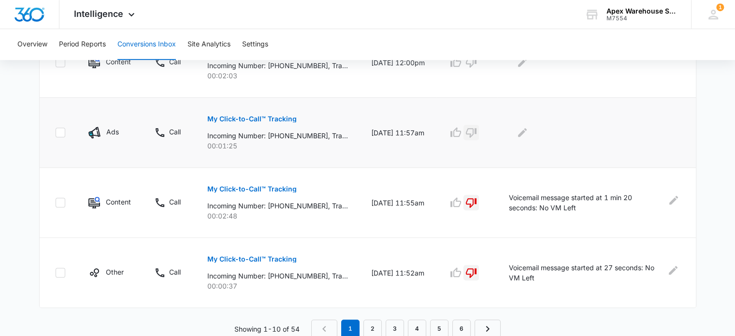
click at [477, 130] on icon "button" at bounding box center [471, 133] width 12 height 12
click at [528, 130] on icon "Edit Comments" at bounding box center [522, 133] width 12 height 12
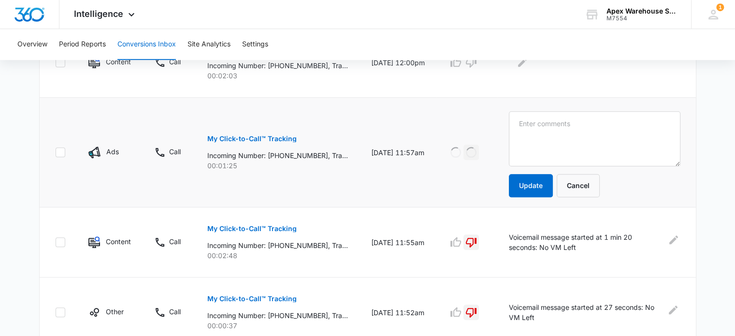
click at [530, 130] on textarea at bounding box center [595, 138] width 172 height 55
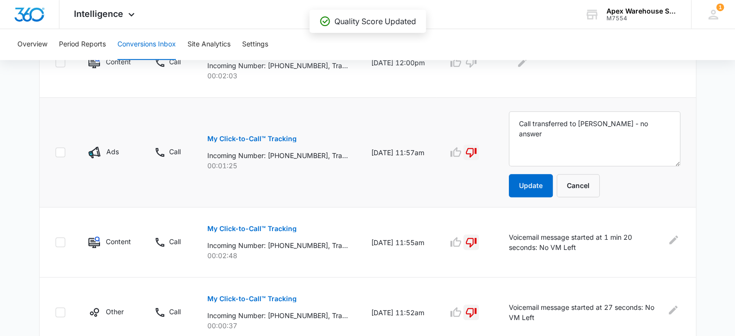
click at [530, 130] on textarea "Call transferred to [PERSON_NAME] - no answer" at bounding box center [595, 138] width 172 height 55
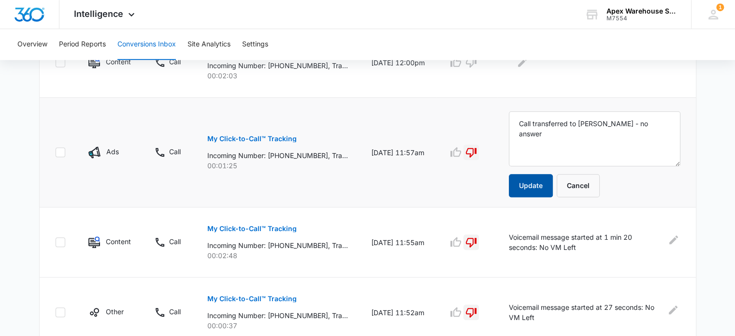
type textarea "Call transferred to [PERSON_NAME] - no answer"
click at [533, 191] on button "Update" at bounding box center [531, 185] width 44 height 23
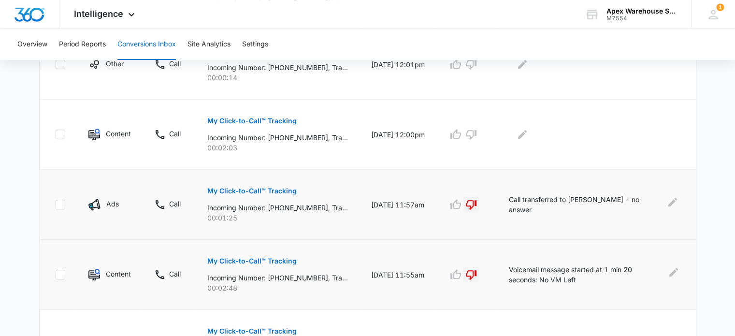
scroll to position [607, 0]
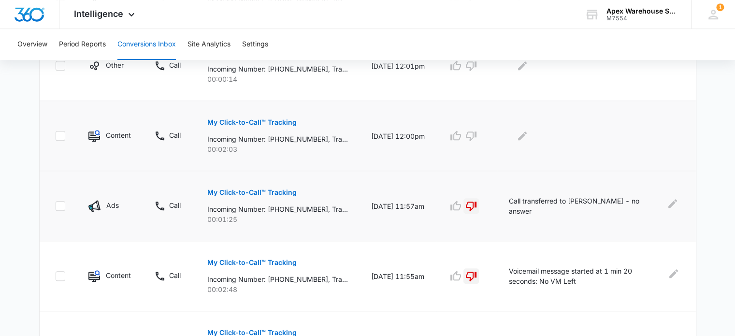
click at [278, 119] on p "My Click-to-Call™ Tracking" at bounding box center [251, 122] width 89 height 7
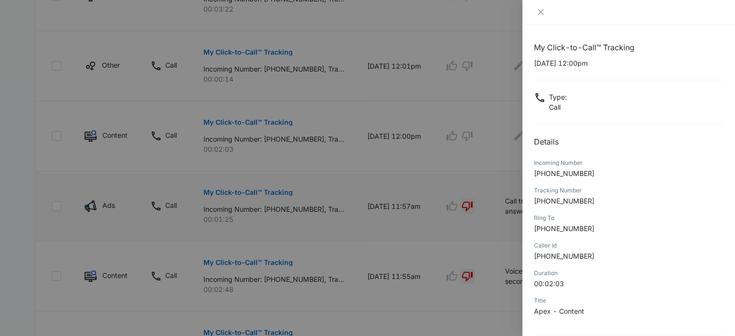
scroll to position [93, 0]
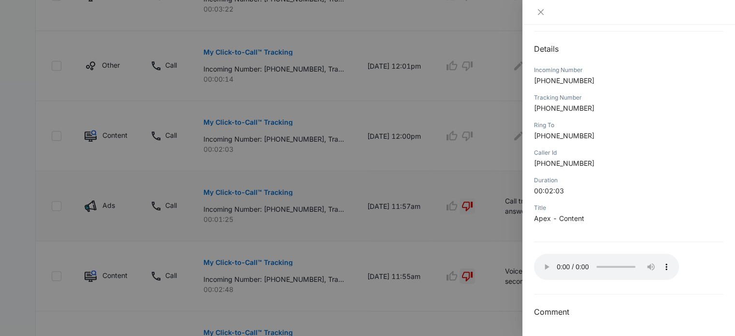
click at [502, 188] on div at bounding box center [367, 168] width 735 height 336
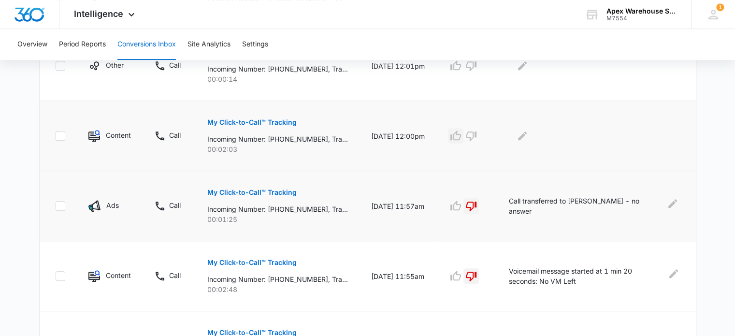
click at [463, 141] on button "button" at bounding box center [455, 135] width 15 height 15
click at [482, 134] on div "Loading Loading" at bounding box center [467, 135] width 38 height 15
click at [541, 139] on div at bounding box center [595, 135] width 172 height 15
click at [528, 137] on icon "Edit Comments" at bounding box center [522, 136] width 12 height 12
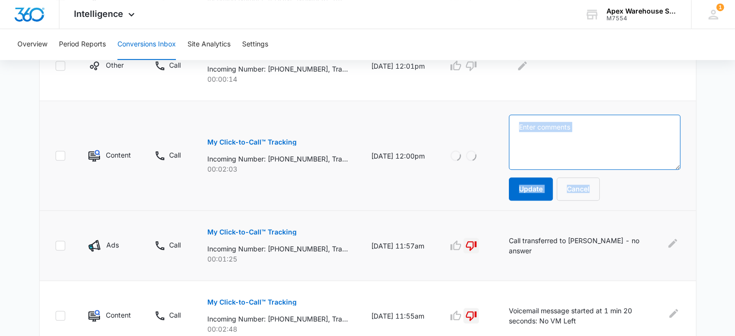
click at [537, 137] on textarea at bounding box center [595, 141] width 172 height 55
paste textarea "Voicemail message started at 60 seconds: U.S legal support solicitor"
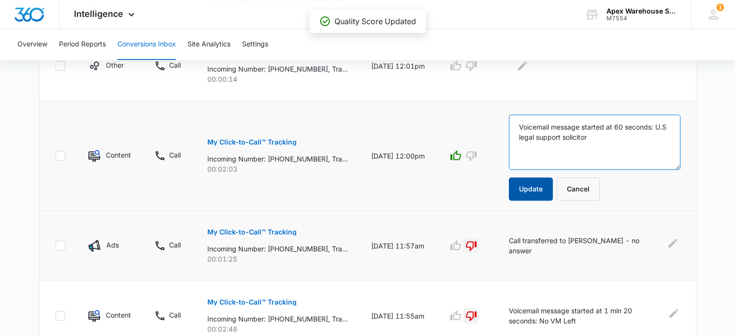
scroll to position [586, 0]
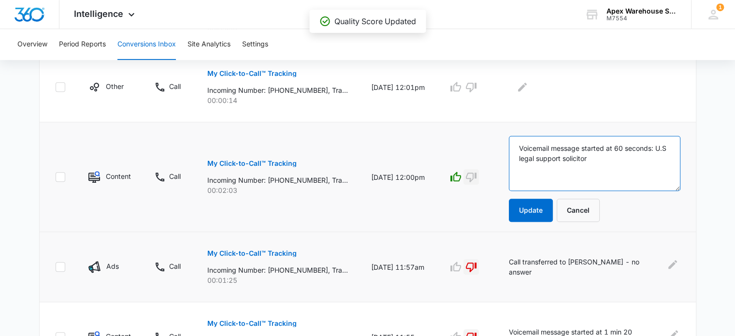
type textarea "Voicemail message started at 60 seconds: U.S legal support solicitor"
click at [477, 174] on icon "button" at bounding box center [471, 177] width 12 height 12
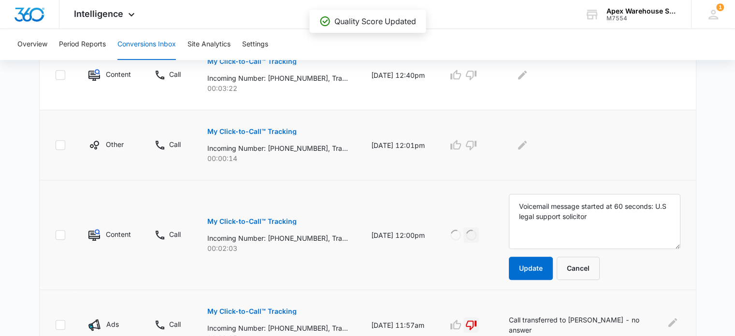
click at [269, 130] on p "My Click-to-Call™ Tracking" at bounding box center [251, 131] width 89 height 7
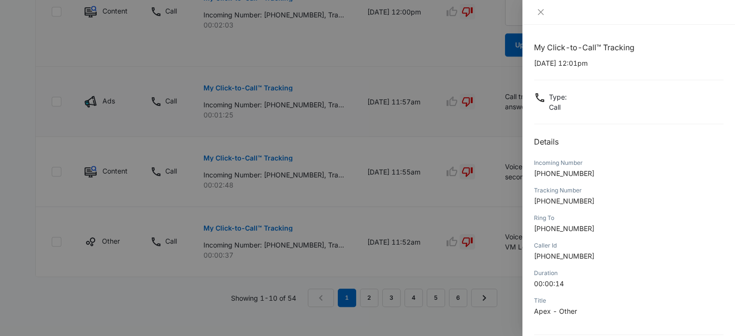
scroll to position [93, 0]
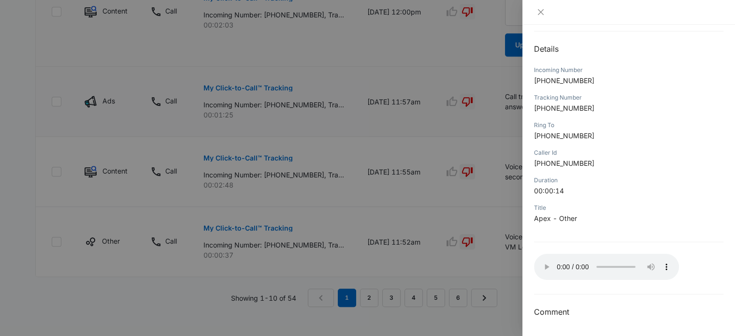
click at [504, 252] on div at bounding box center [367, 168] width 735 height 336
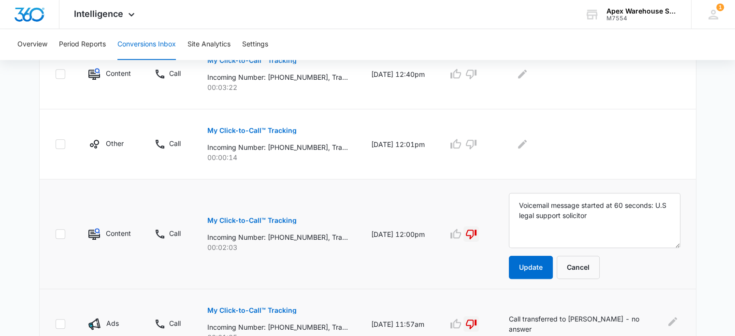
scroll to position [528, 0]
click at [477, 146] on icon "button" at bounding box center [471, 145] width 12 height 12
click at [541, 148] on div at bounding box center [595, 144] width 172 height 15
click at [530, 148] on button "Edit Comments" at bounding box center [522, 144] width 15 height 15
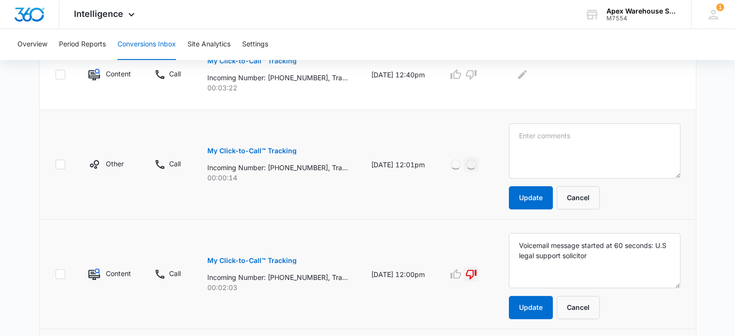
click at [540, 148] on textarea at bounding box center [595, 150] width 172 height 55
type textarea "hang up @ 11 seconds"
click at [538, 193] on button "Update" at bounding box center [531, 197] width 44 height 23
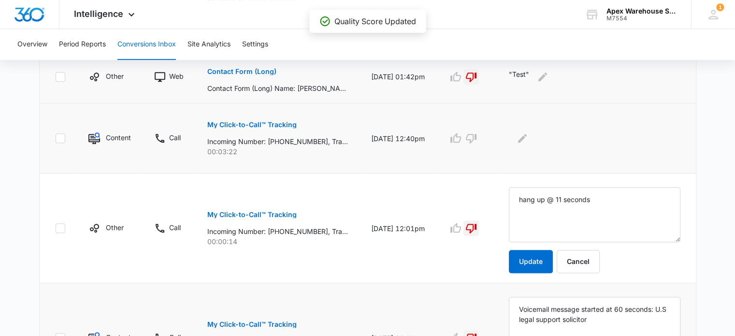
click at [280, 129] on button "My Click-to-Call™ Tracking" at bounding box center [251, 124] width 89 height 23
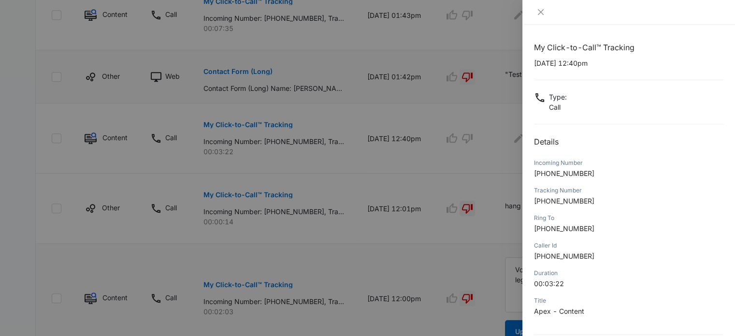
scroll to position [93, 0]
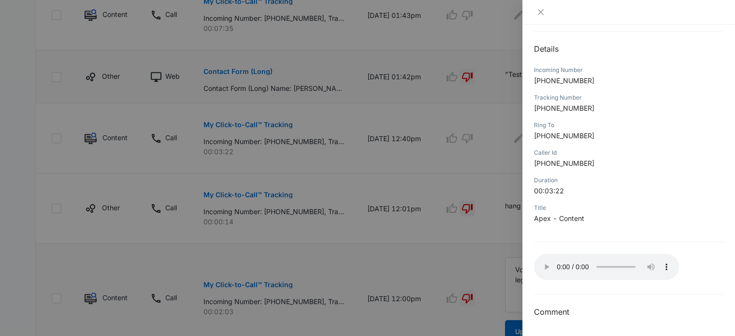
click at [500, 237] on div at bounding box center [367, 168] width 735 height 336
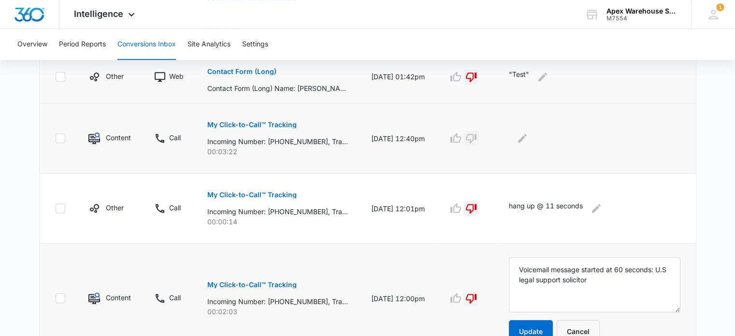
click at [477, 135] on icon "button" at bounding box center [471, 138] width 12 height 12
click at [527, 137] on icon "Edit Comments" at bounding box center [522, 138] width 9 height 9
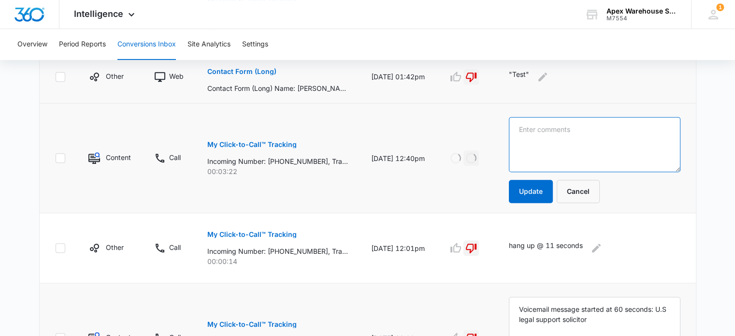
click at [533, 137] on textarea at bounding box center [595, 144] width 172 height 55
type textarea "L"
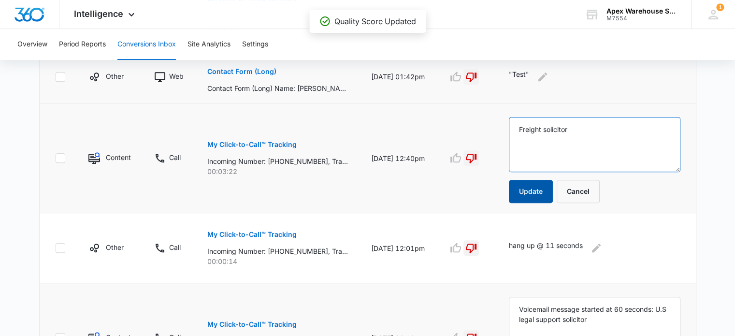
type textarea "Freight solicitor"
click at [539, 197] on button "Update" at bounding box center [531, 191] width 44 height 23
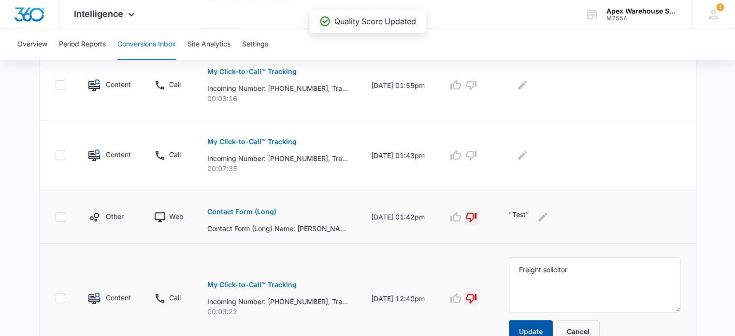
scroll to position [227, 0]
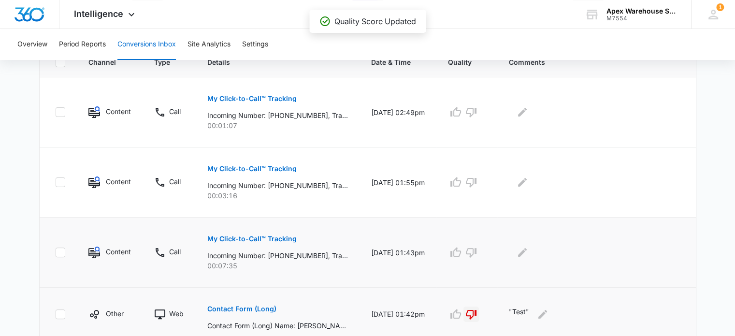
click at [286, 240] on p "My Click-to-Call™ Tracking" at bounding box center [251, 238] width 89 height 7
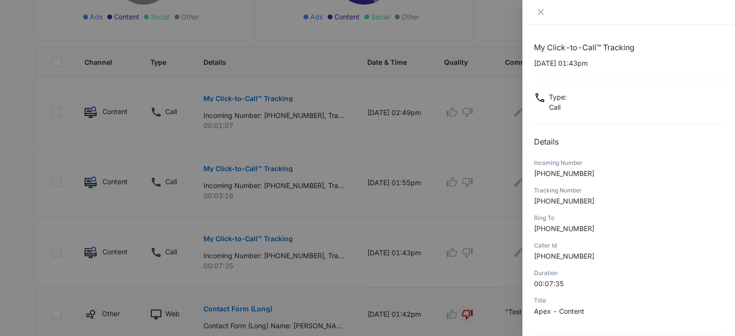
scroll to position [89, 0]
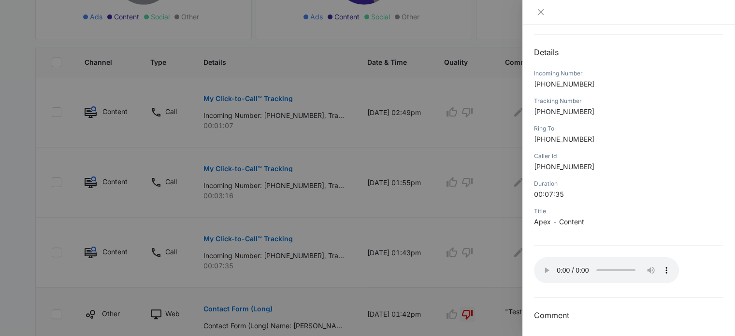
click at [520, 163] on div at bounding box center [367, 168] width 735 height 336
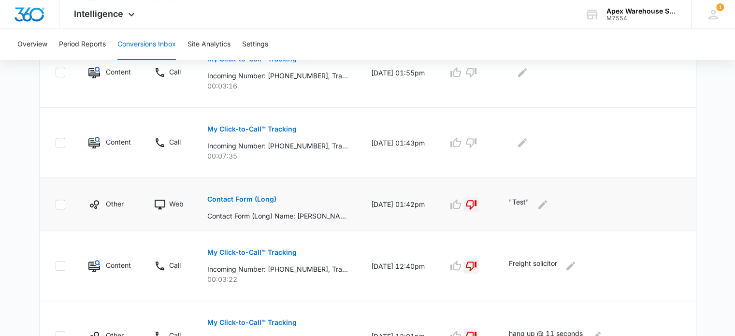
scroll to position [337, 0]
click at [461, 141] on icon "button" at bounding box center [456, 142] width 12 height 12
click at [527, 143] on icon "Edit Comments" at bounding box center [522, 142] width 9 height 9
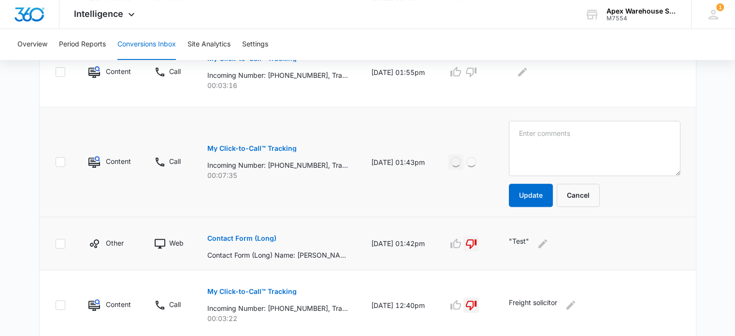
click at [531, 143] on textarea at bounding box center [595, 148] width 172 height 55
type textarea "Automation interest: scanning mechanisms needed"
click at [535, 190] on button "Update" at bounding box center [531, 195] width 44 height 23
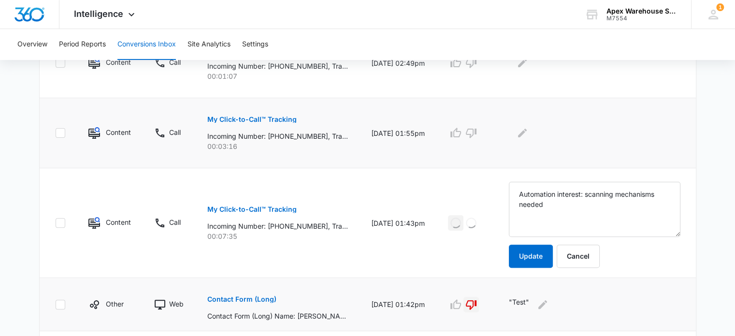
click at [271, 117] on p "My Click-to-Call™ Tracking" at bounding box center [251, 119] width 89 height 7
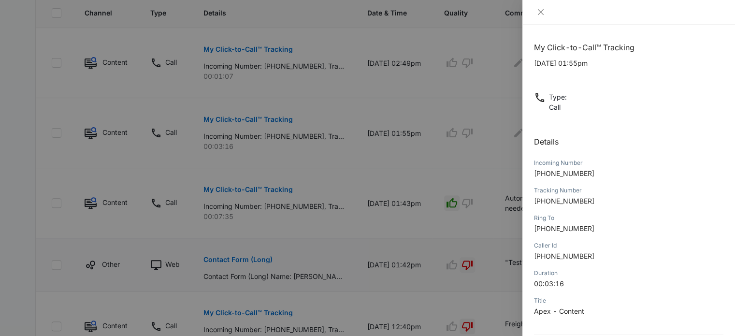
scroll to position [93, 0]
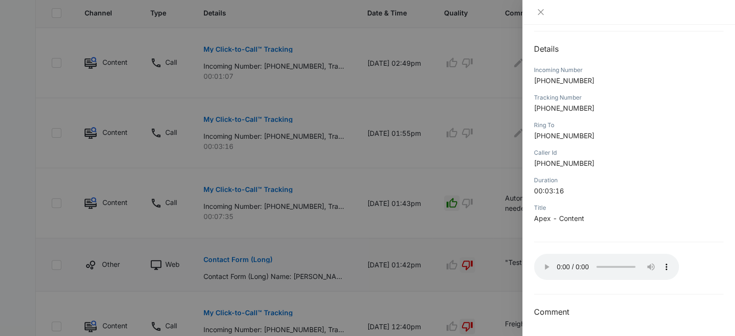
click at [450, 237] on div at bounding box center [367, 168] width 735 height 336
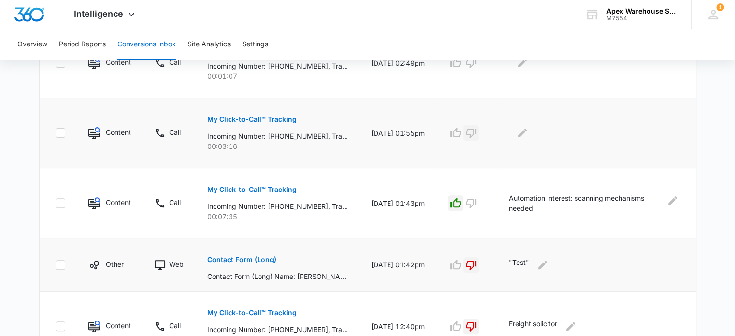
click at [477, 135] on icon "button" at bounding box center [471, 133] width 12 height 12
click at [528, 132] on icon "Edit Comments" at bounding box center [522, 133] width 12 height 12
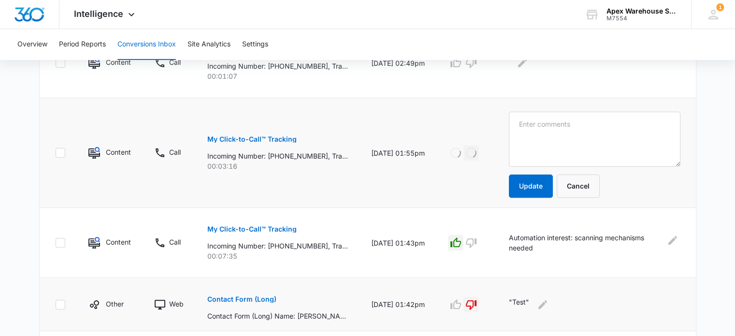
click at [530, 132] on textarea at bounding box center [595, 139] width 172 height 55
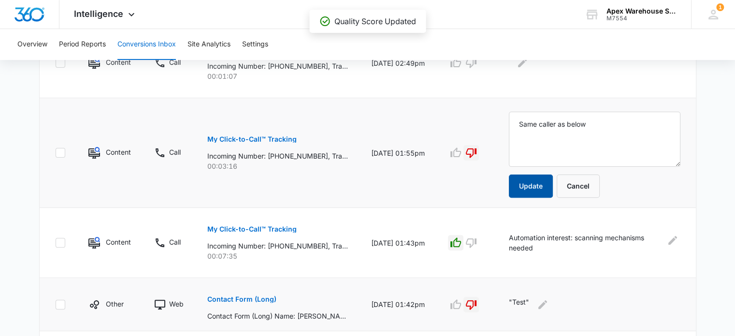
type textarea "Same caller as below"
click at [535, 181] on button "Update" at bounding box center [531, 185] width 44 height 23
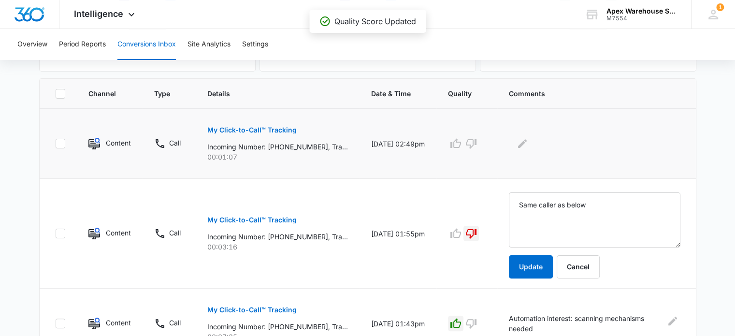
click at [286, 127] on p "My Click-to-Call™ Tracking" at bounding box center [251, 130] width 89 height 7
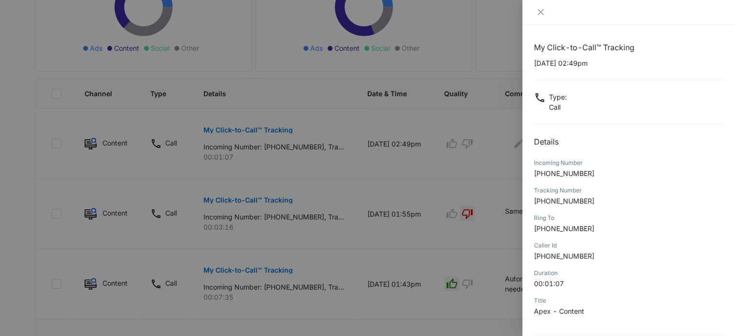
scroll to position [93, 0]
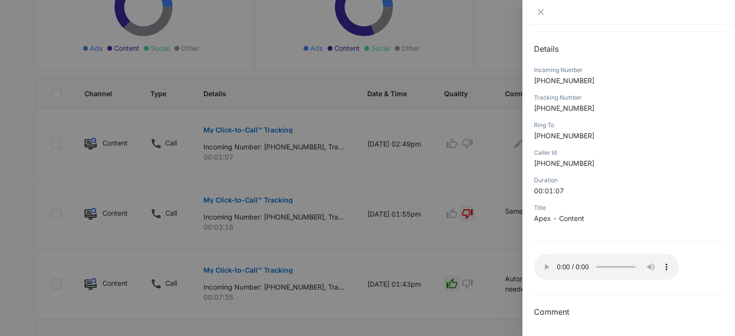
click at [506, 167] on div at bounding box center [367, 168] width 735 height 336
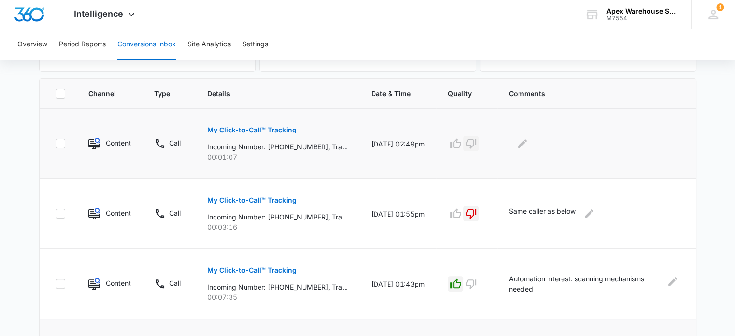
click at [477, 146] on icon "button" at bounding box center [471, 144] width 12 height 12
click at [527, 146] on icon "Edit Comments" at bounding box center [522, 143] width 9 height 9
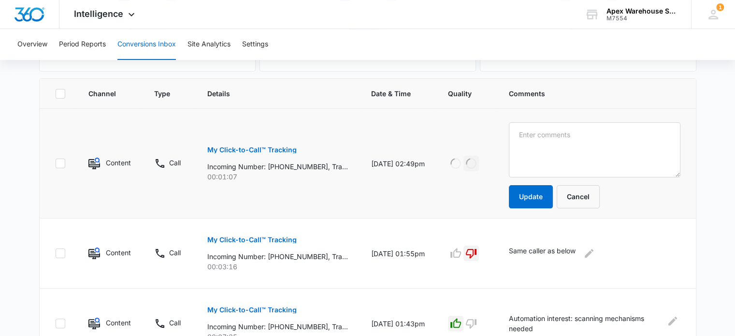
click at [529, 146] on textarea at bounding box center [595, 149] width 172 height 55
type textarea "Voicemail message started at 58 seconds: No VM Left"
click at [545, 203] on button "Update" at bounding box center [531, 196] width 44 height 23
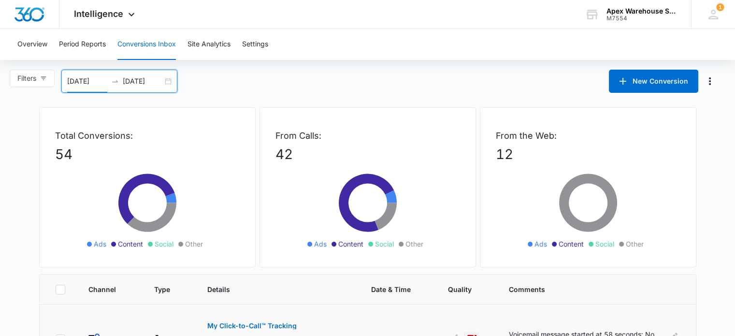
click at [172, 78] on div "[DATE] [DATE]" at bounding box center [119, 81] width 116 height 23
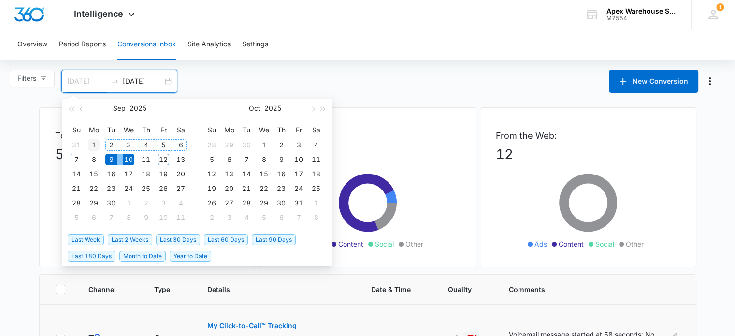
type input "[DATE]"
click at [97, 143] on div "1" at bounding box center [94, 145] width 12 height 12
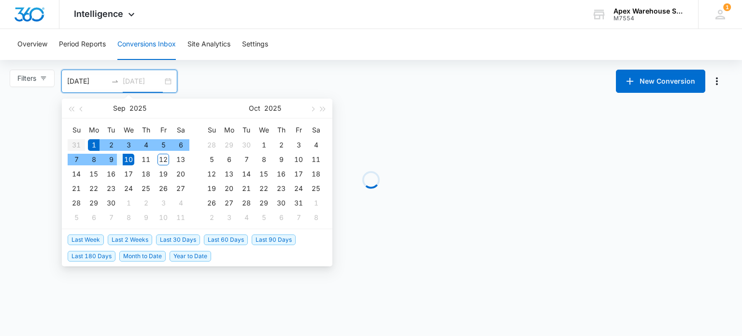
type input "[DATE]"
click at [129, 162] on div "10" at bounding box center [129, 160] width 12 height 12
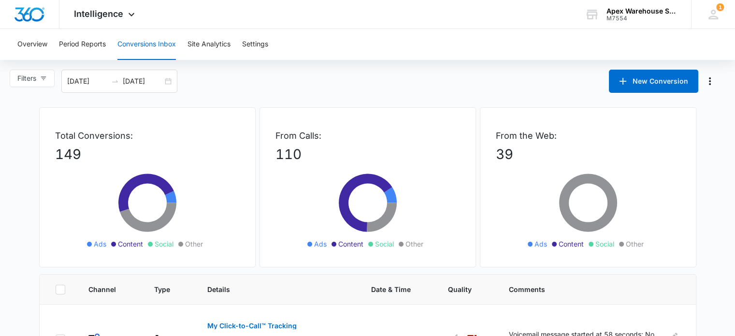
click at [293, 151] on p "110" at bounding box center [367, 154] width 185 height 20
copy div "110"
